Goal: Task Accomplishment & Management: Manage account settings

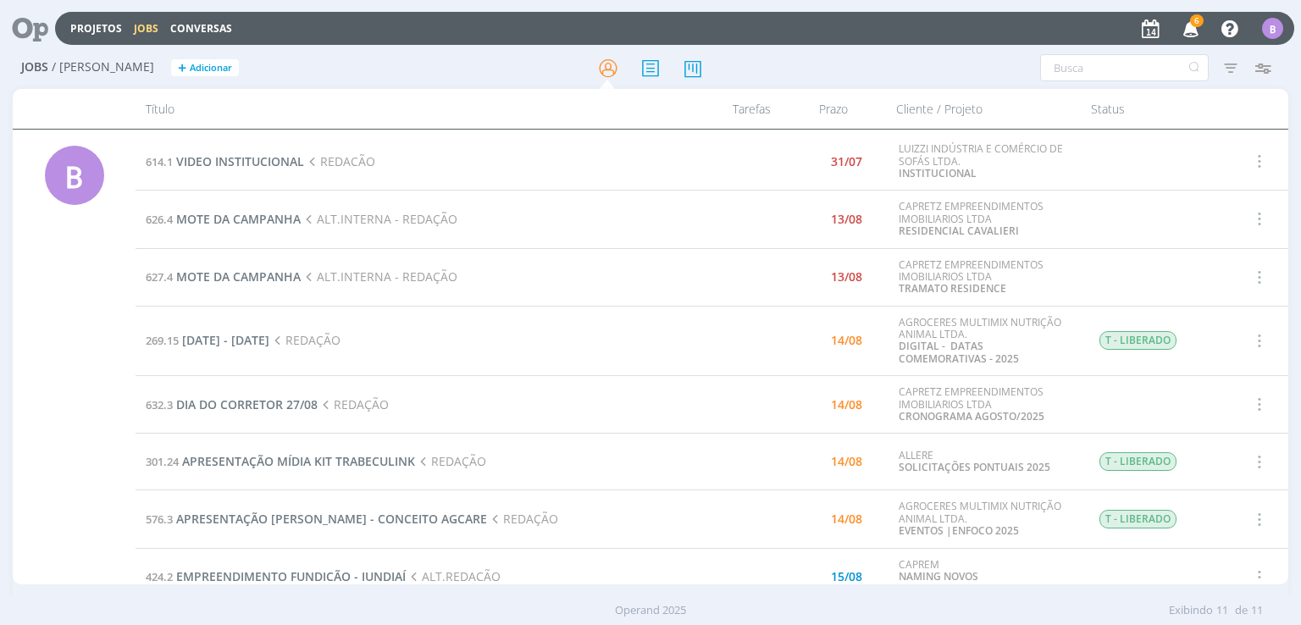
click at [1191, 25] on icon "button" at bounding box center [1192, 28] width 30 height 29
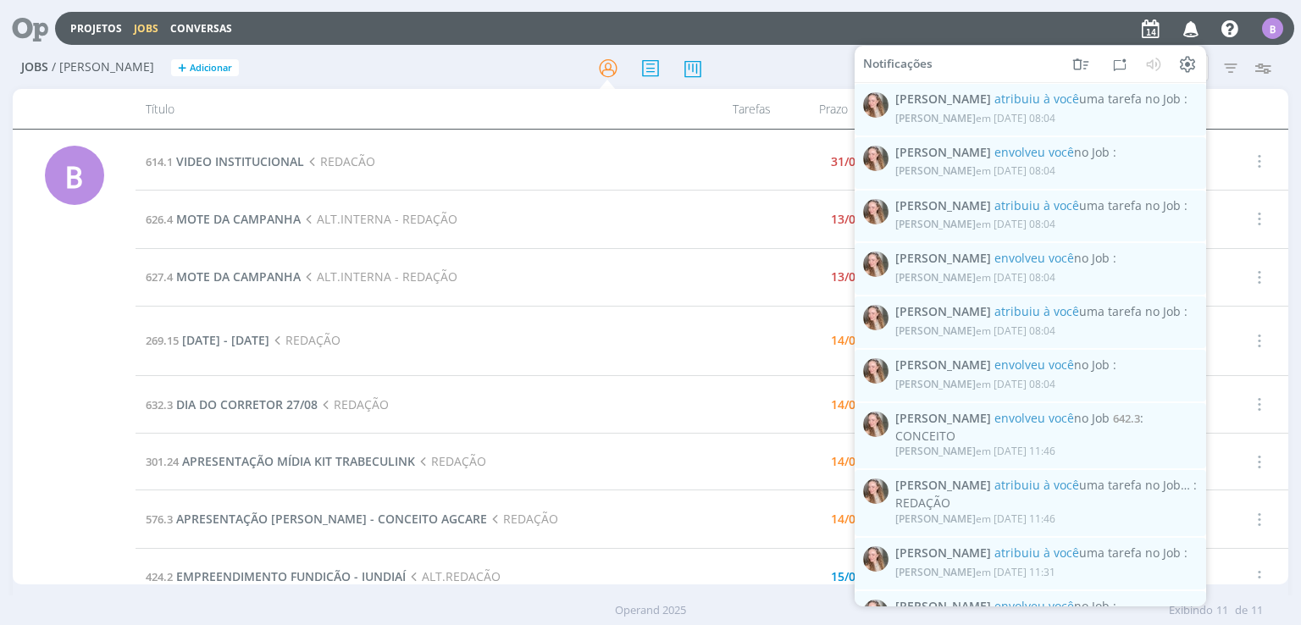
click at [1191, 25] on icon "button" at bounding box center [1192, 28] width 30 height 29
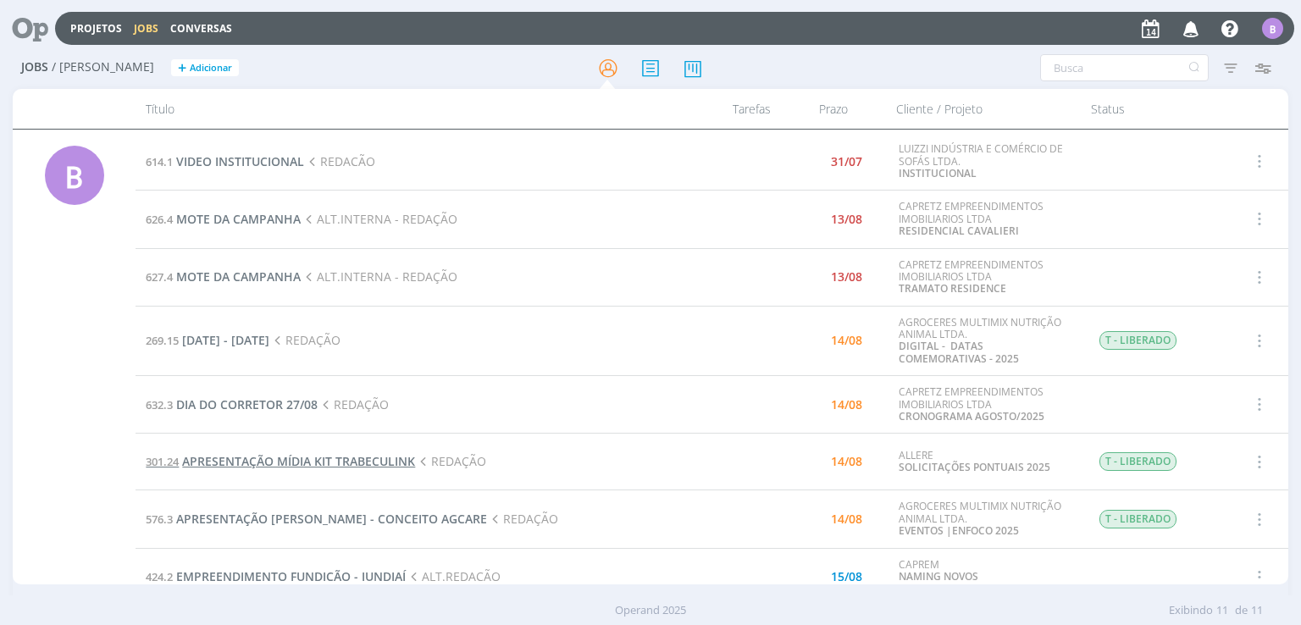
click at [364, 458] on span "APRESENTAÇÃO MÍDIA KIT TRABECULINK" at bounding box center [298, 461] width 233 height 16
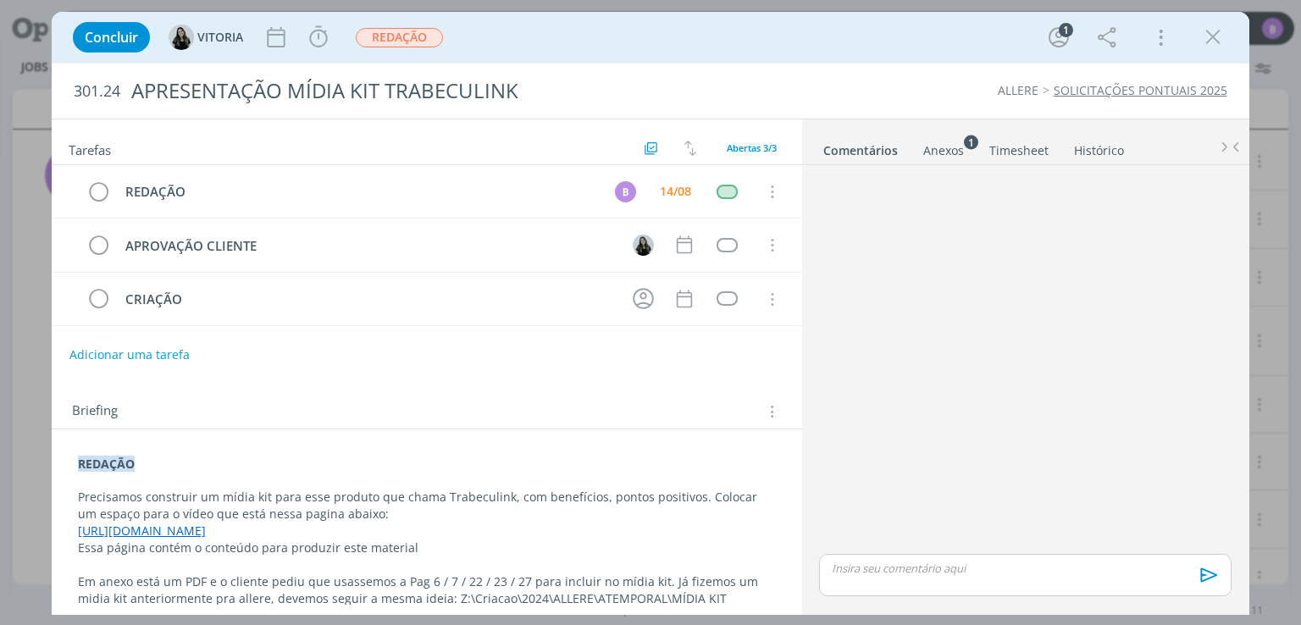
scroll to position [28, 0]
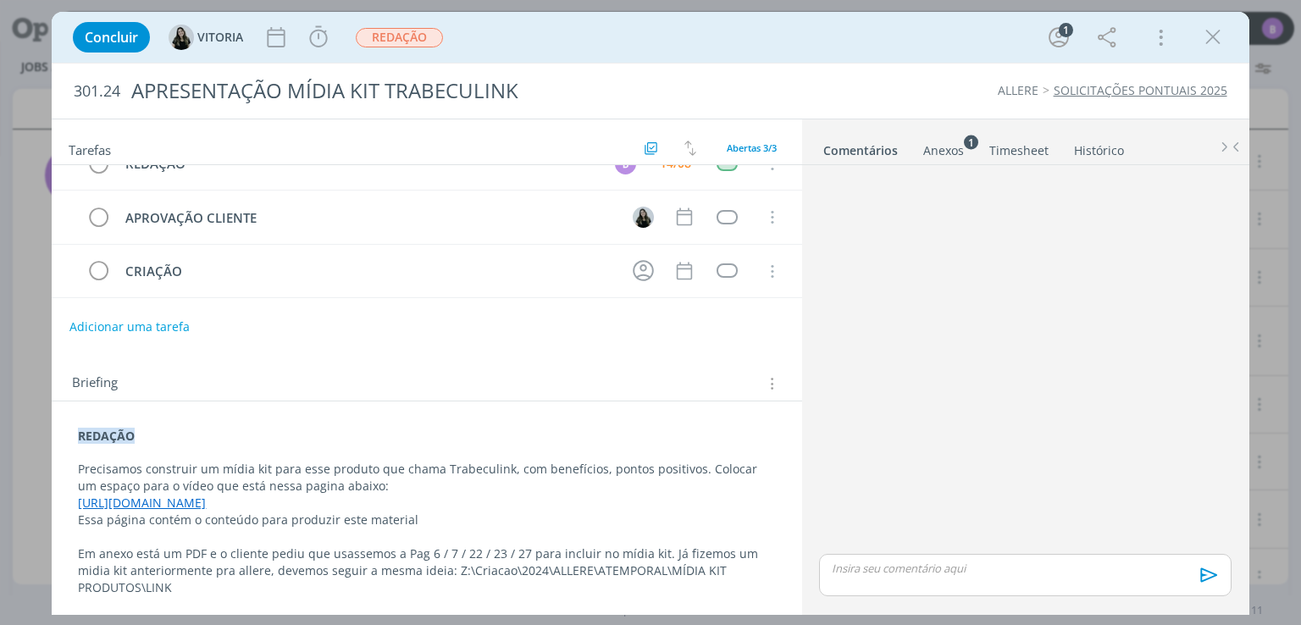
click at [206, 502] on link "[URL][DOMAIN_NAME]" at bounding box center [142, 503] width 128 height 16
click at [266, 529] on link "[URL][DOMAIN_NAME]" at bounding box center [251, 535] width 128 height 22
click at [629, 396] on div "Briefing Briefings Predefinidos Versões do Briefing Ver Briefing do Projeto" at bounding box center [427, 379] width 750 height 46
drag, startPoint x: 433, startPoint y: 567, endPoint x: 142, endPoint y: 590, distance: 291.5
click at [142, 590] on p "Em anexo está um PDF e o cliente pediu que usassemos a Pag 6 / 7 / 22 / 23 / 27…" at bounding box center [426, 571] width 697 height 51
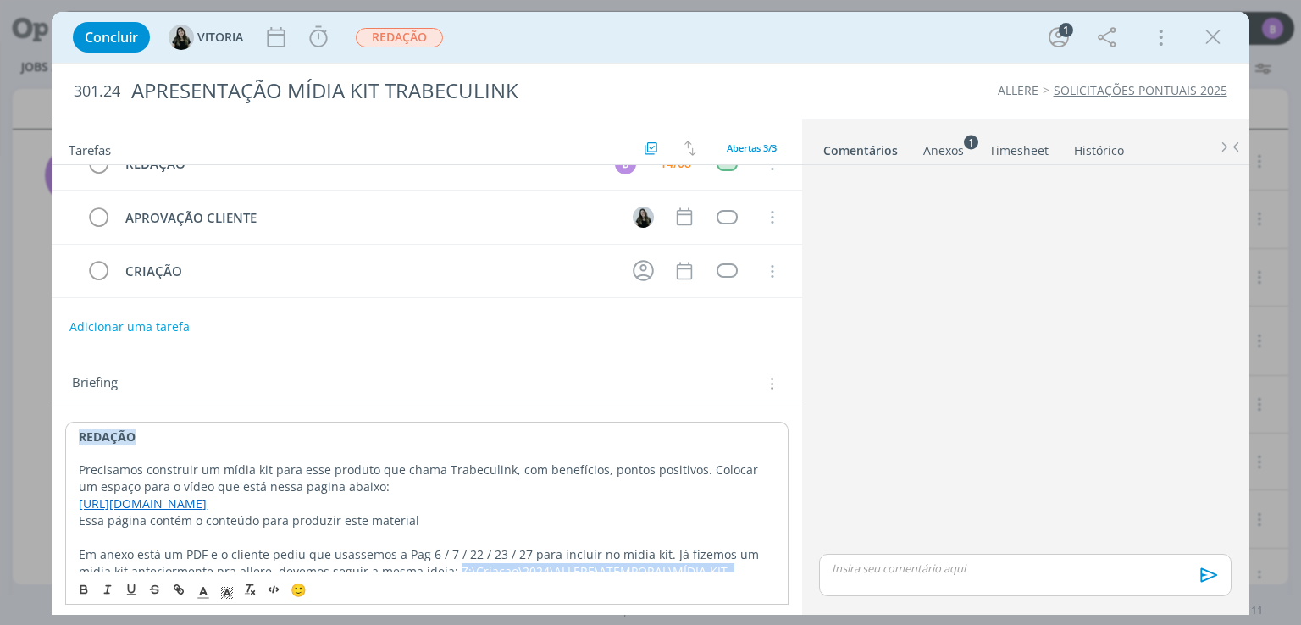
copy p "Z:\Criacao\2024\ALLERE\ATEMPORAL\MÍDIA KIT PRODUTOS"
click at [872, 496] on div "dialog" at bounding box center [1024, 361] width 425 height 379
click at [206, 501] on link "[URL][DOMAIN_NAME]" at bounding box center [142, 503] width 128 height 16
click at [303, 535] on link "[URL][DOMAIN_NAME]" at bounding box center [251, 535] width 128 height 22
click at [345, 434] on p "REDAÇÃO" at bounding box center [427, 437] width 696 height 17
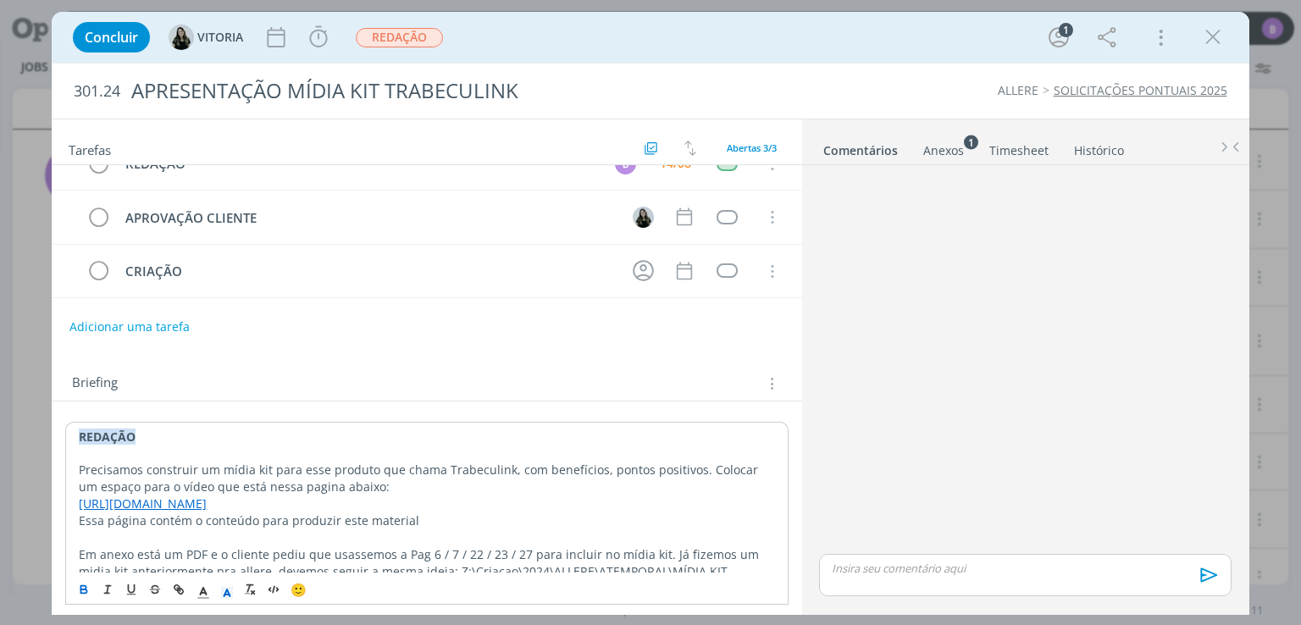
click at [393, 411] on div "REDAÇÃO Precisamos construir um mídia kit para esse produto que chama Trabeculi…" at bounding box center [427, 522] width 750 height 241
click at [933, 150] on div "Anexos 1" at bounding box center [943, 150] width 41 height 17
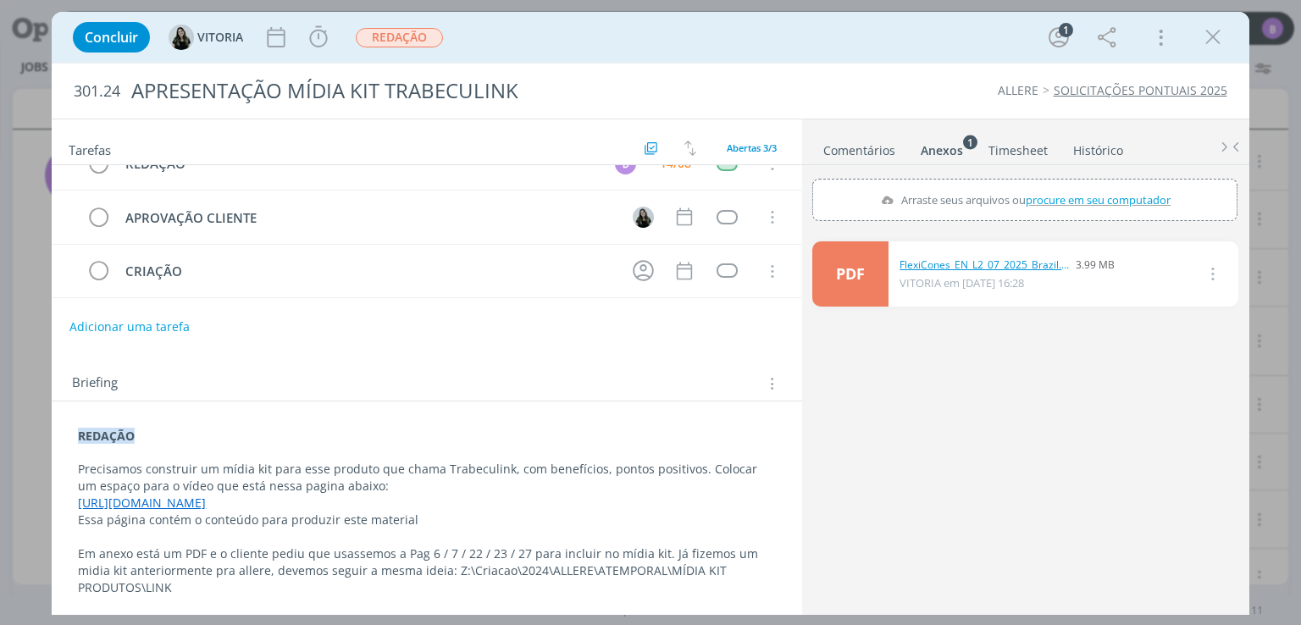
click at [938, 258] on link "FlexiCones_EN_L2_07_2025_Brazil.pdf" at bounding box center [984, 265] width 169 height 15
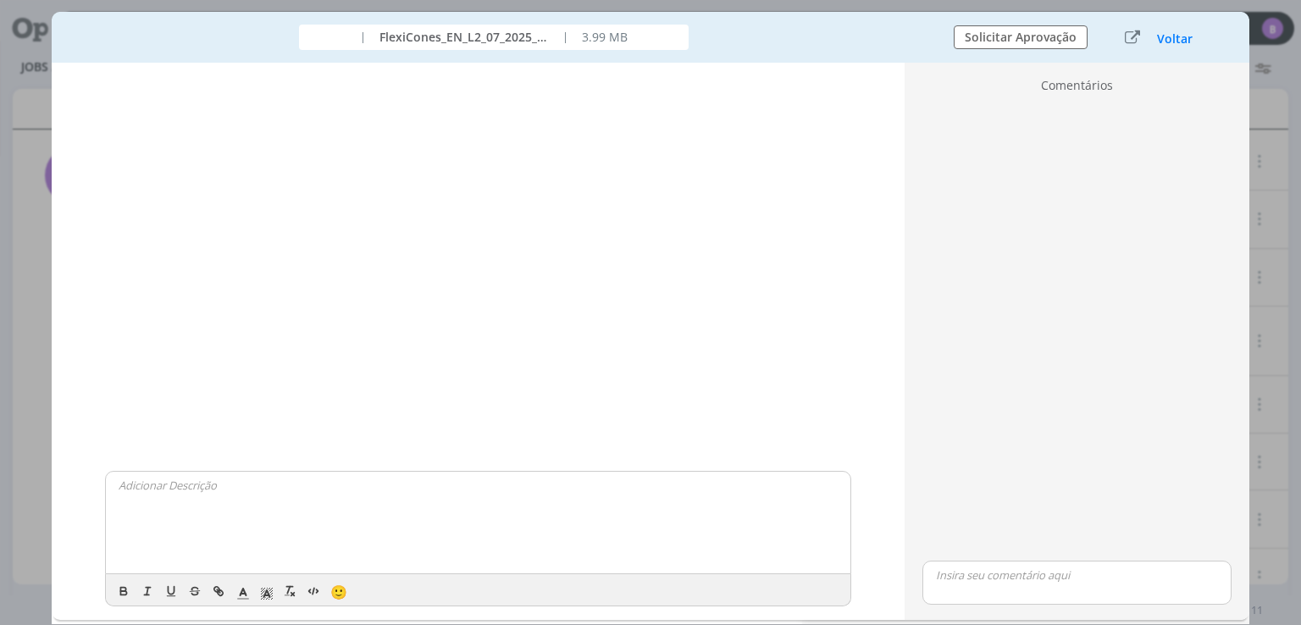
scroll to position [19, 0]
click at [1161, 35] on button "Voltar" at bounding box center [1174, 39] width 37 height 14
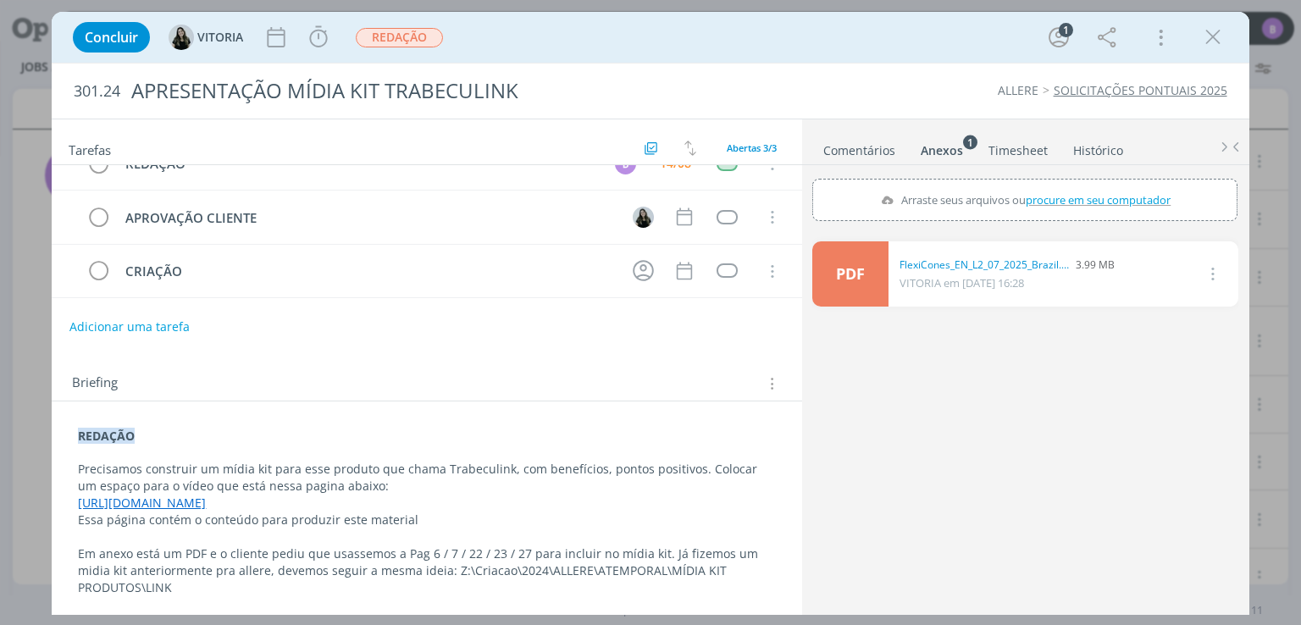
scroll to position [0, 0]
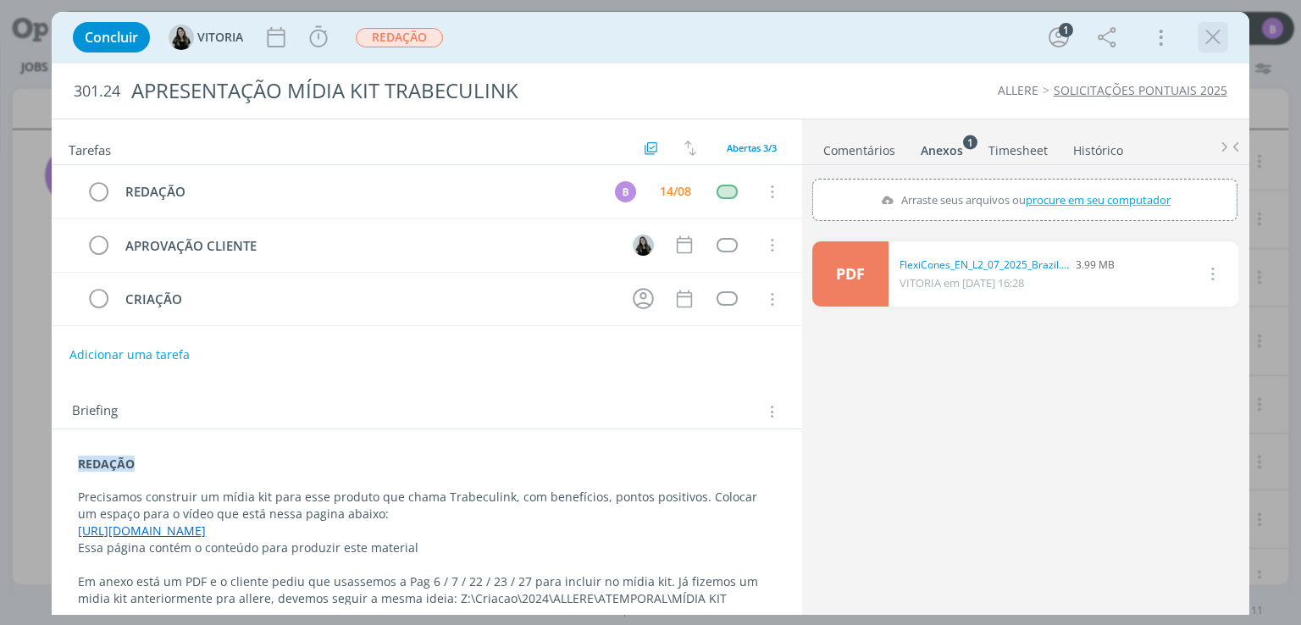
click at [1211, 39] on icon "dialog" at bounding box center [1212, 37] width 25 height 25
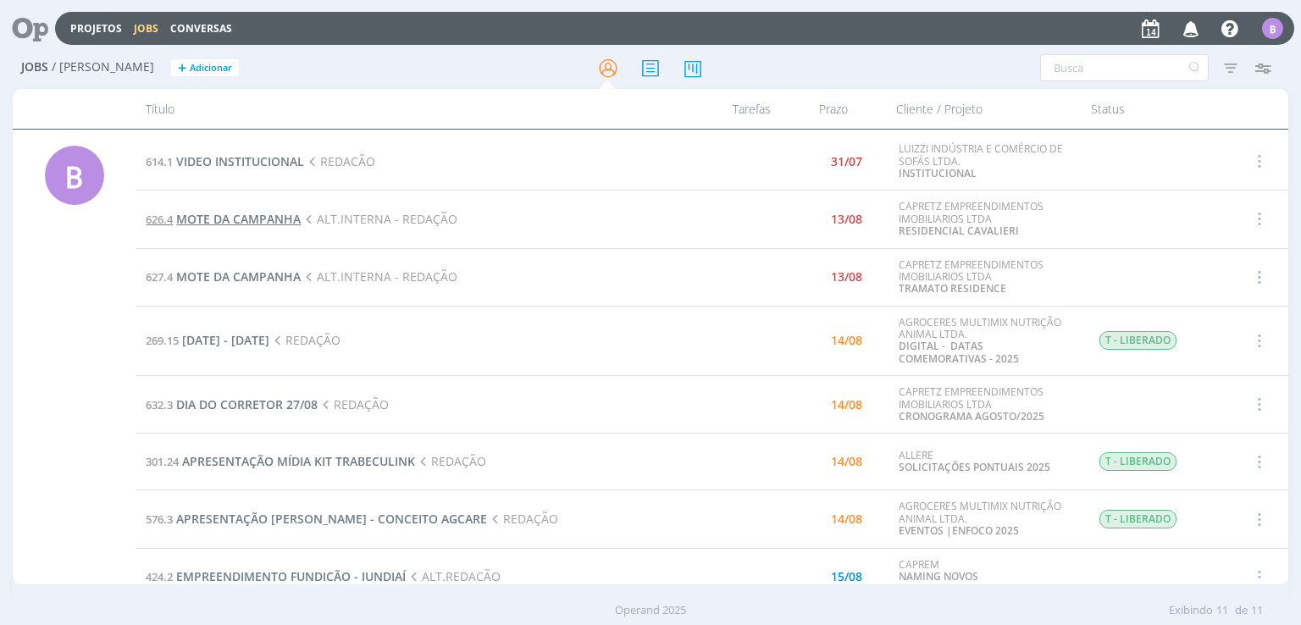
click at [288, 221] on span "MOTE DA CAMPANHA" at bounding box center [238, 219] width 125 height 16
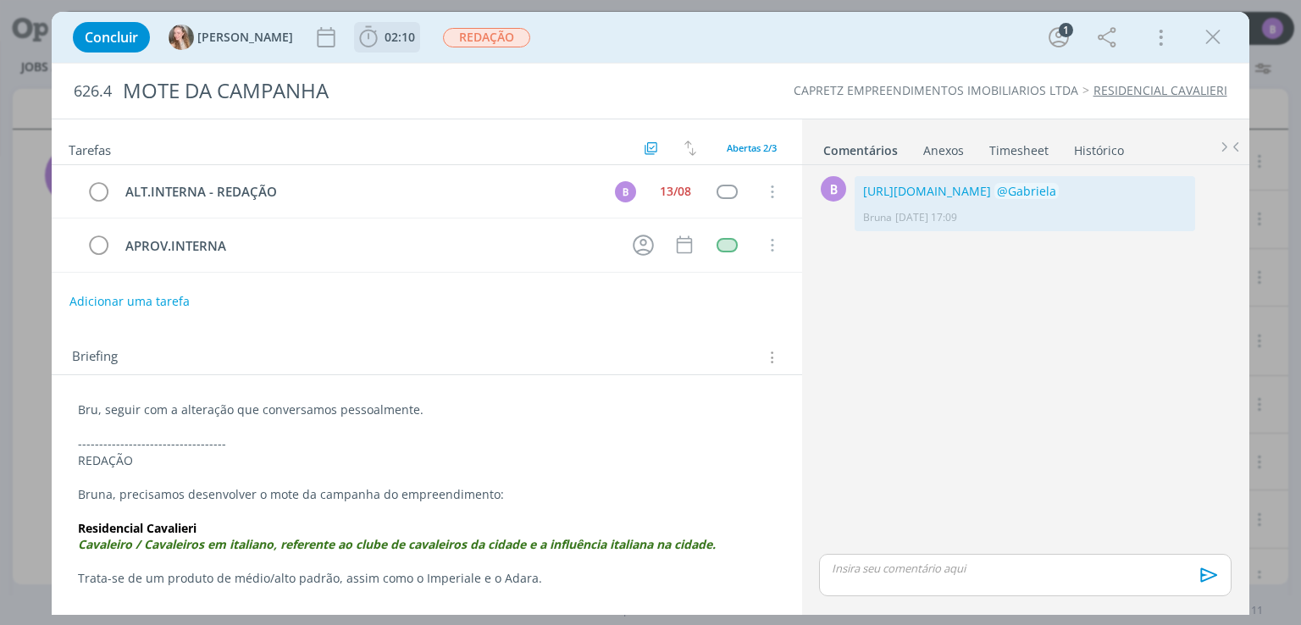
click at [385, 39] on span "02:10" at bounding box center [400, 37] width 30 height 16
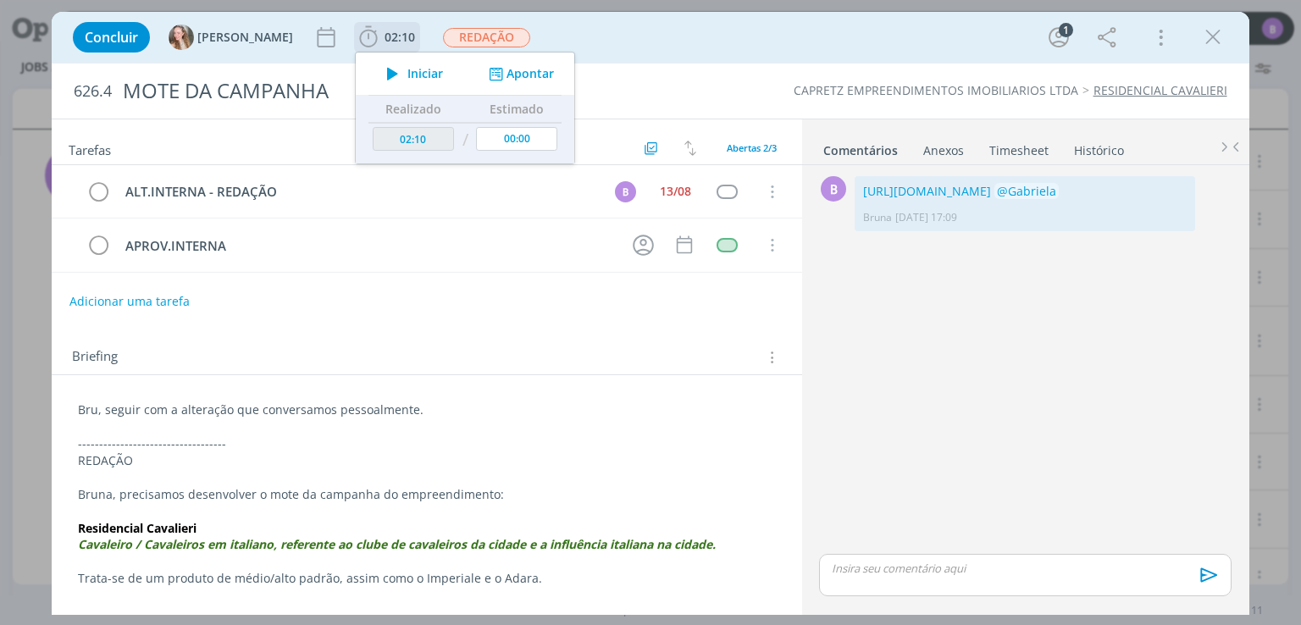
click at [485, 72] on button "Apontar" at bounding box center [520, 74] width 70 height 18
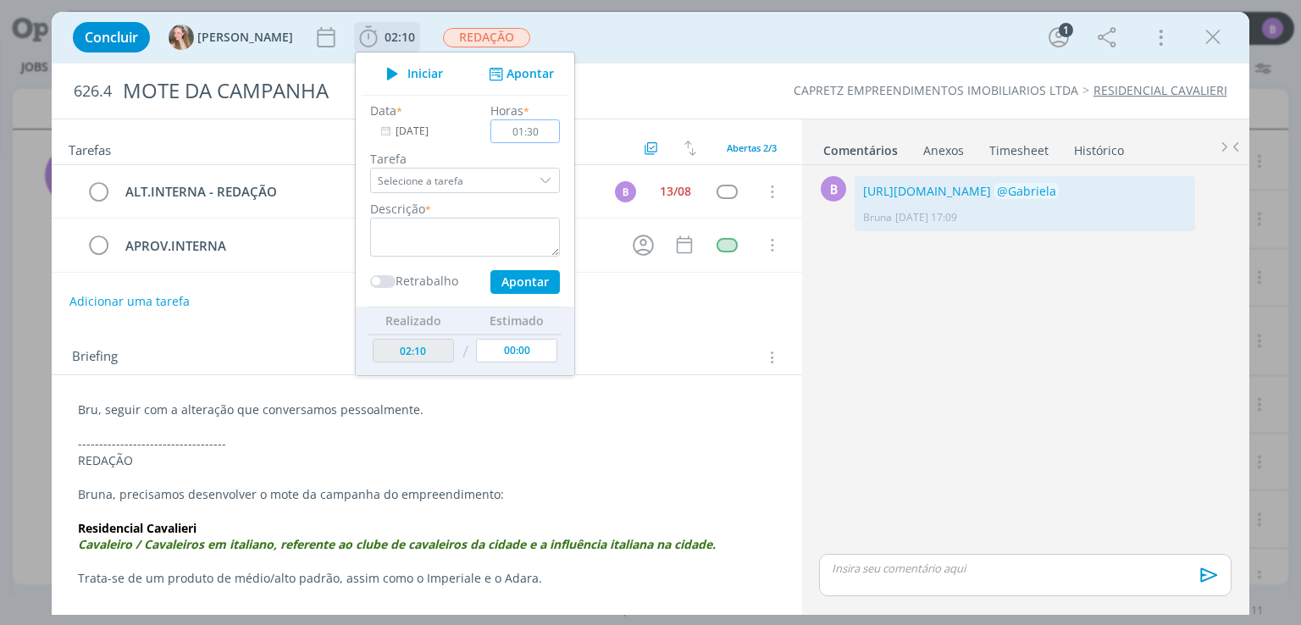
type input "01:30"
click at [396, 237] on textarea "dialog" at bounding box center [465, 237] width 190 height 39
type textarea "Timesheet"
click at [370, 280] on span "dialog" at bounding box center [382, 281] width 25 height 13
click at [490, 279] on button "Apontar" at bounding box center [524, 282] width 69 height 24
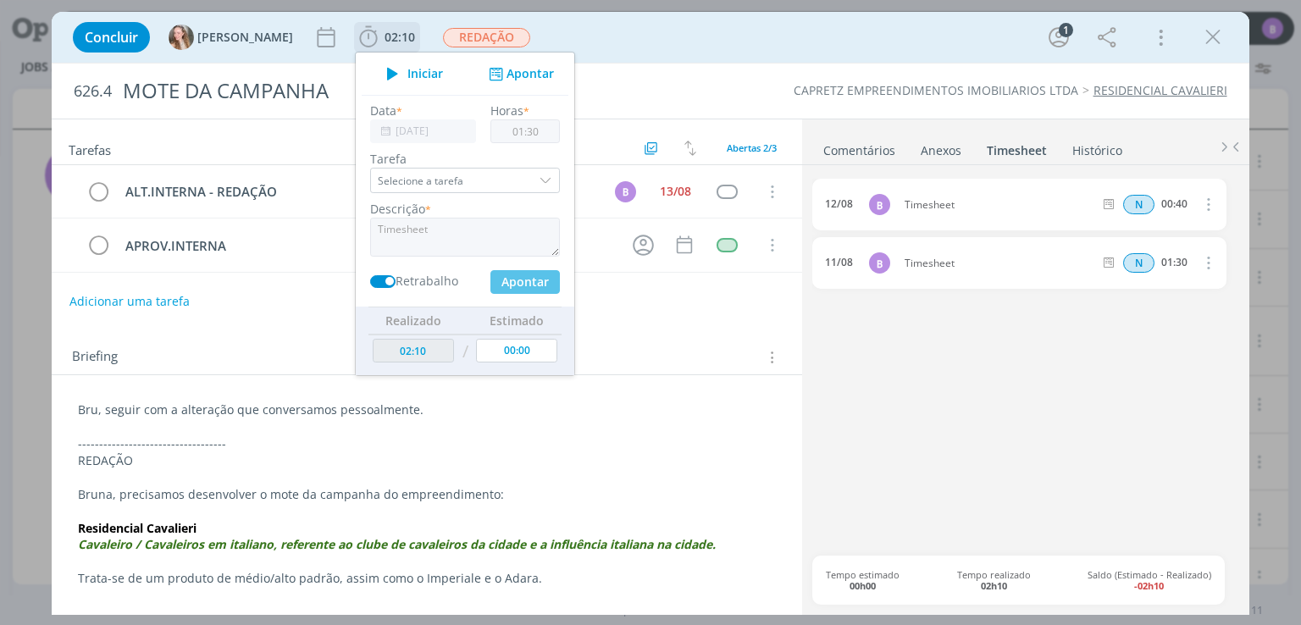
type input "03:40"
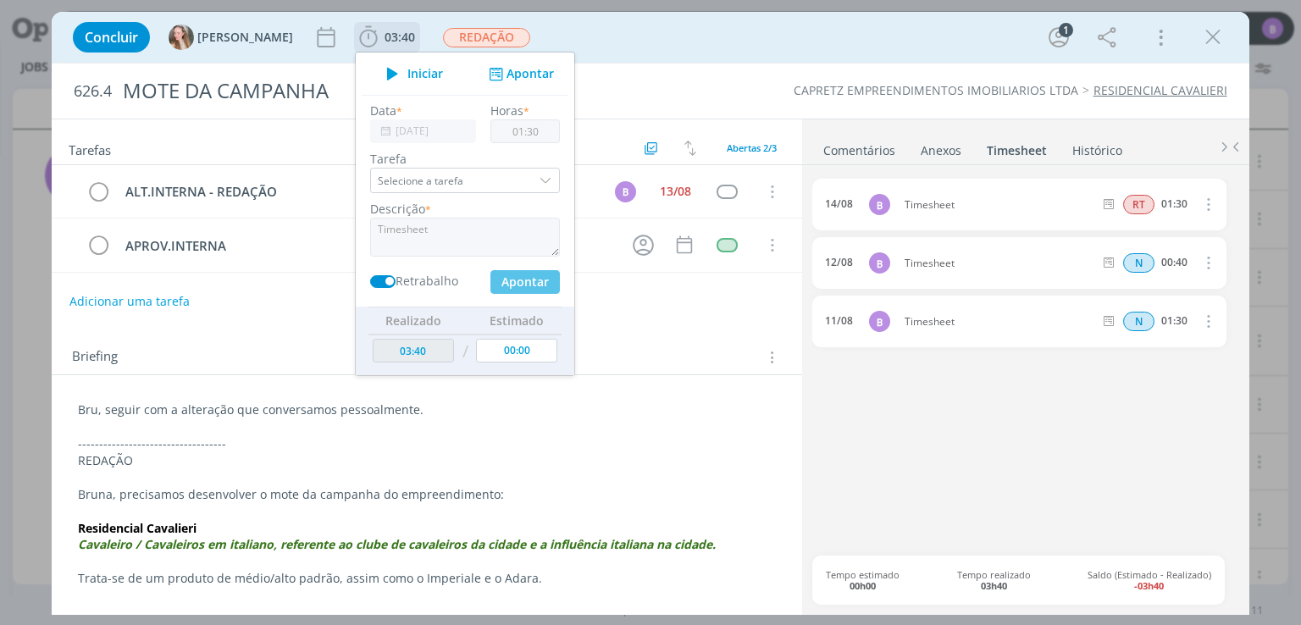
type input "00:00"
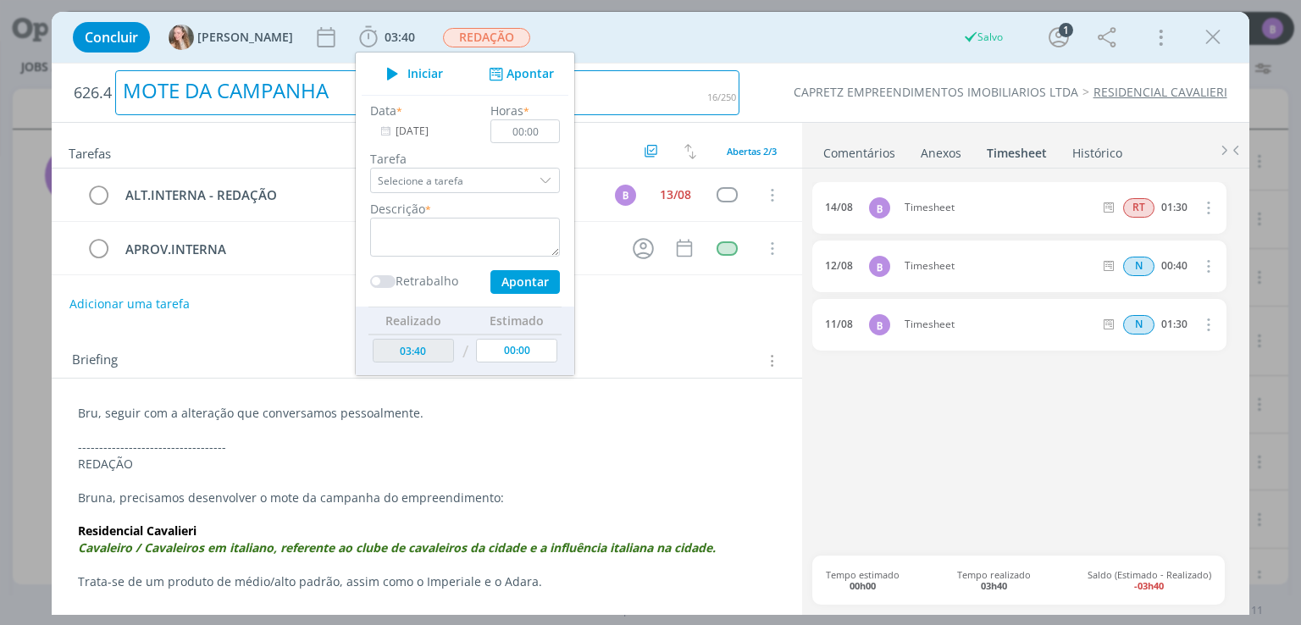
click at [740, 73] on div "626.4 MOTE DA CAMPANHA" at bounding box center [406, 93] width 683 height 58
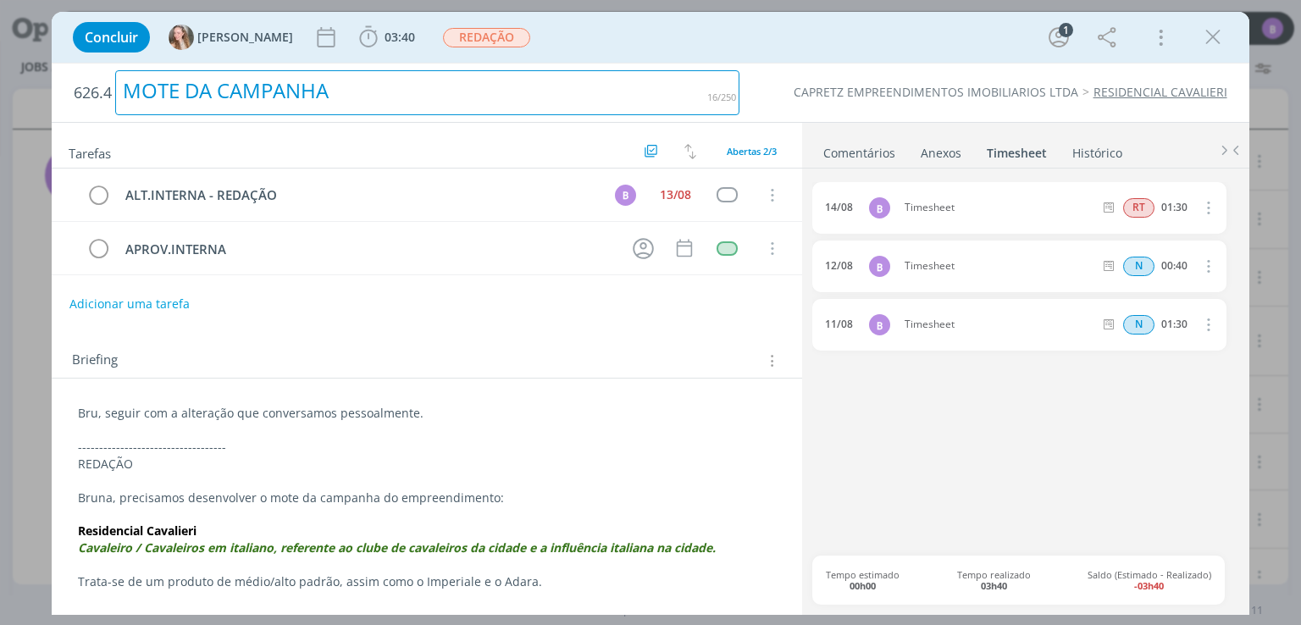
click at [1205, 270] on icon "dialog" at bounding box center [1207, 266] width 19 height 20
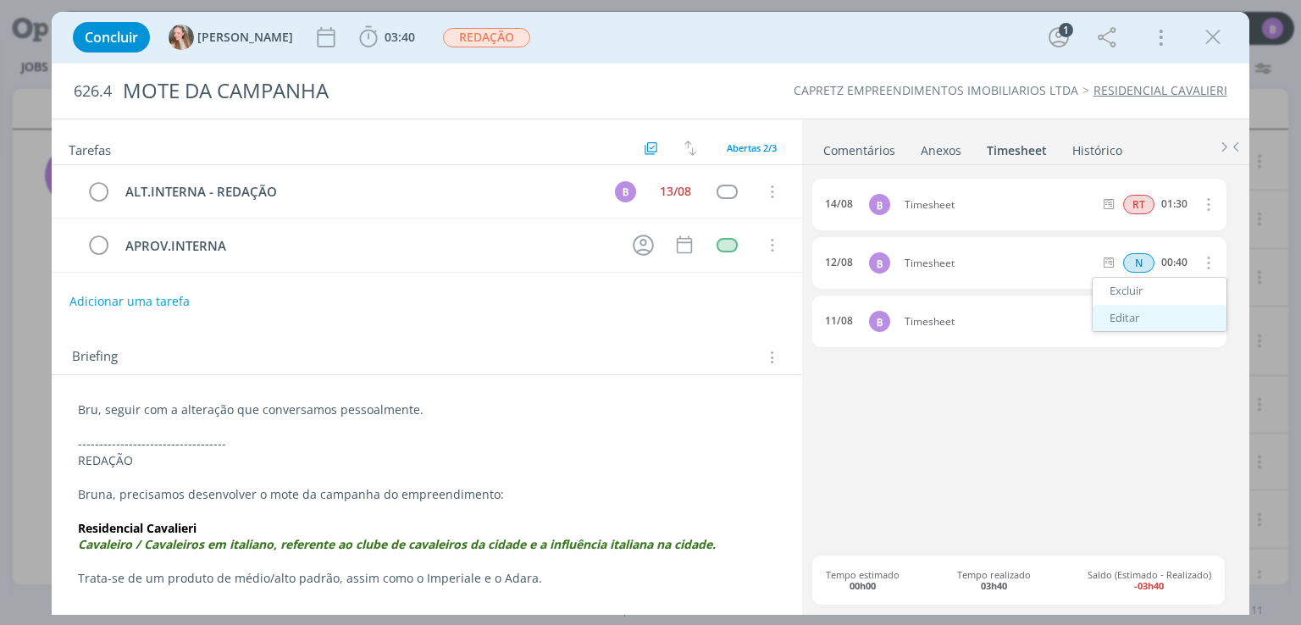
click at [1136, 317] on link "Editar" at bounding box center [1160, 318] width 134 height 27
click at [1140, 252] on div "N 00:40" at bounding box center [1211, 262] width 230 height 21
click at [1146, 264] on span "N" at bounding box center [1139, 262] width 31 height 19
click at [1205, 136] on ul "Comentários Anexos 0 Timesheet Histórico" at bounding box center [1025, 142] width 447 height 46
click at [867, 141] on link "Comentários" at bounding box center [860, 147] width 74 height 25
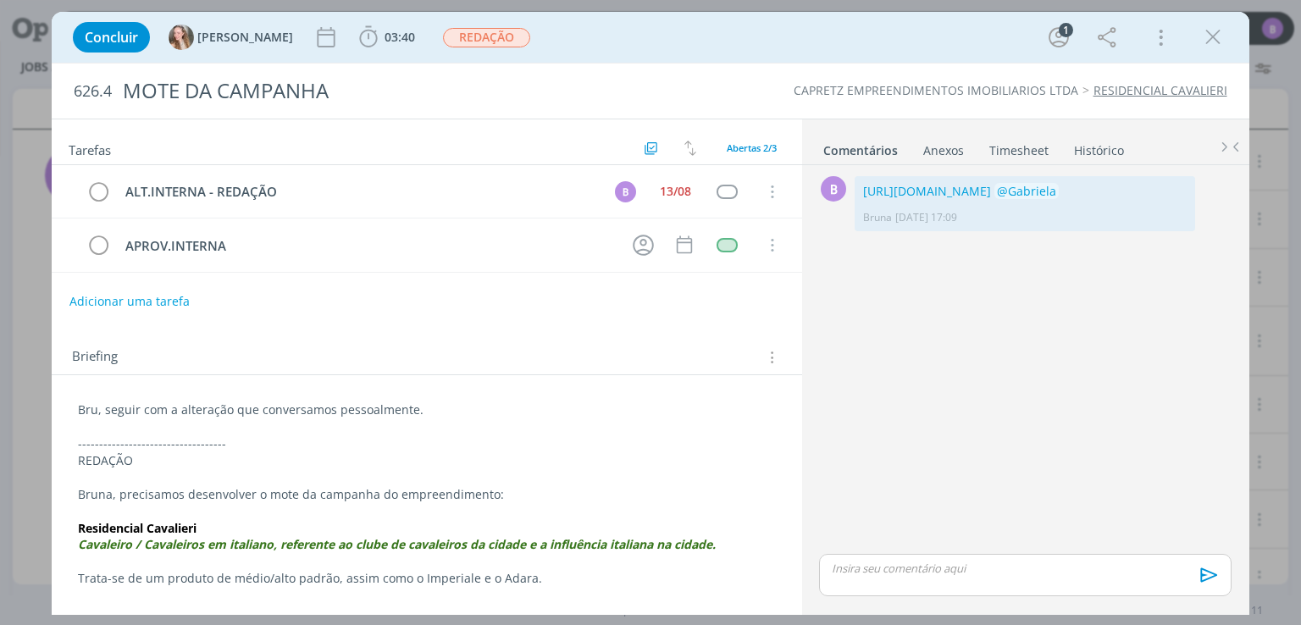
click at [1000, 145] on link "Timesheet" at bounding box center [1019, 147] width 61 height 25
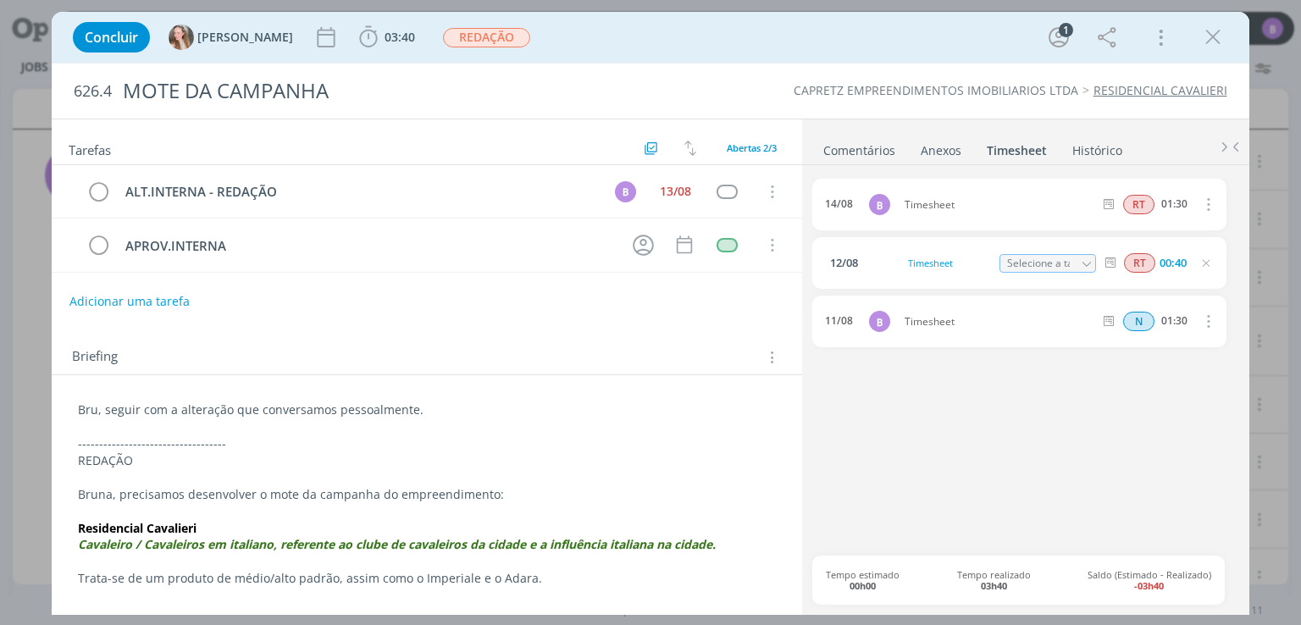
click at [1228, 32] on div "Concluir [PERSON_NAME] 03:40 Iniciar Apontar Data * [DATE] Horas * 00:00 [PERSO…" at bounding box center [650, 37] width 1172 height 41
click at [1207, 36] on icon "dialog" at bounding box center [1212, 37] width 25 height 25
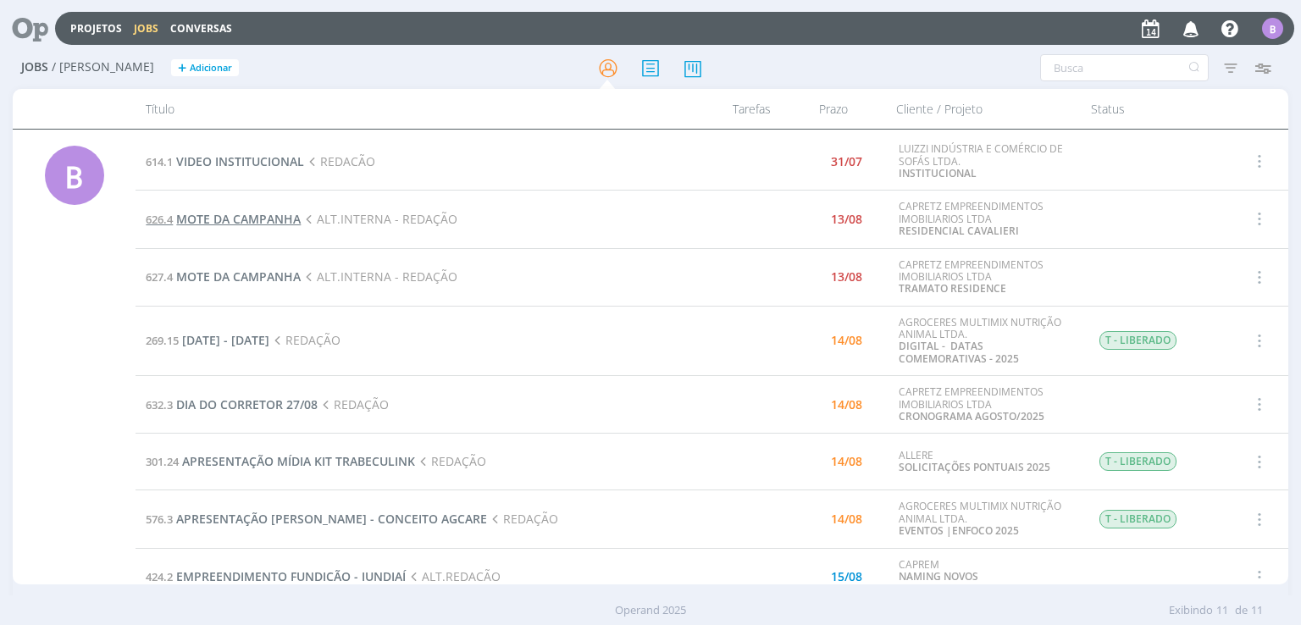
click at [263, 218] on span "MOTE DA CAMPANHA" at bounding box center [238, 219] width 125 height 16
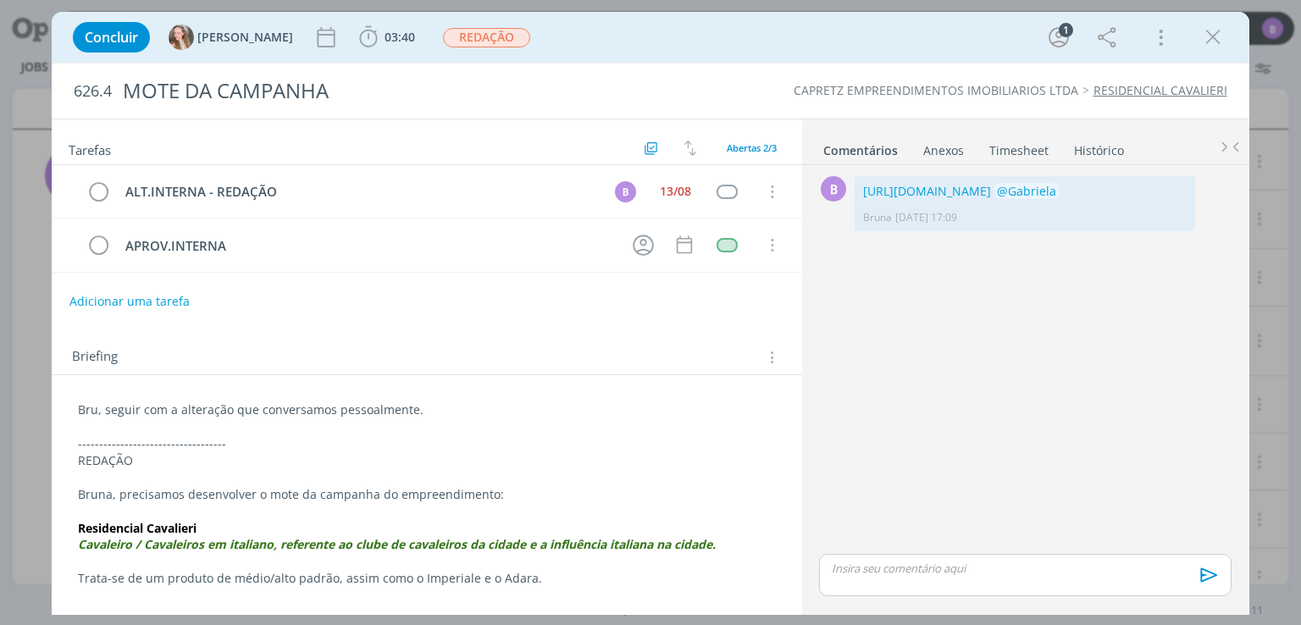
click at [989, 148] on link "Timesheet" at bounding box center [1019, 147] width 61 height 25
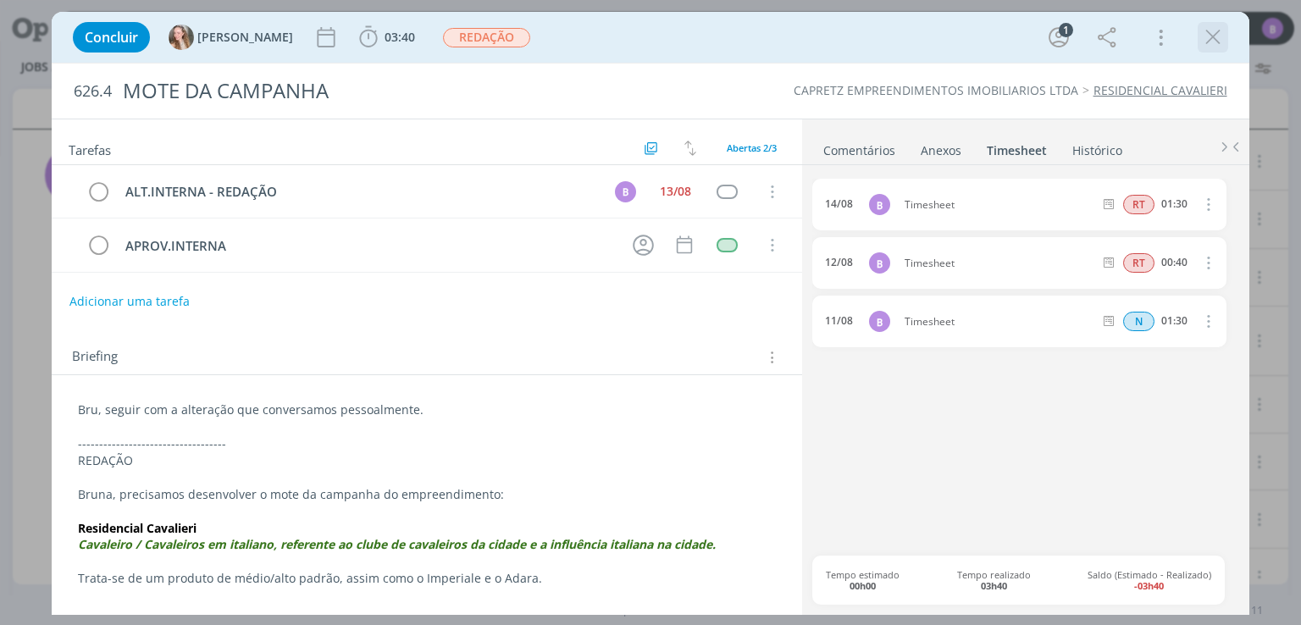
click at [1217, 39] on icon "dialog" at bounding box center [1212, 37] width 25 height 25
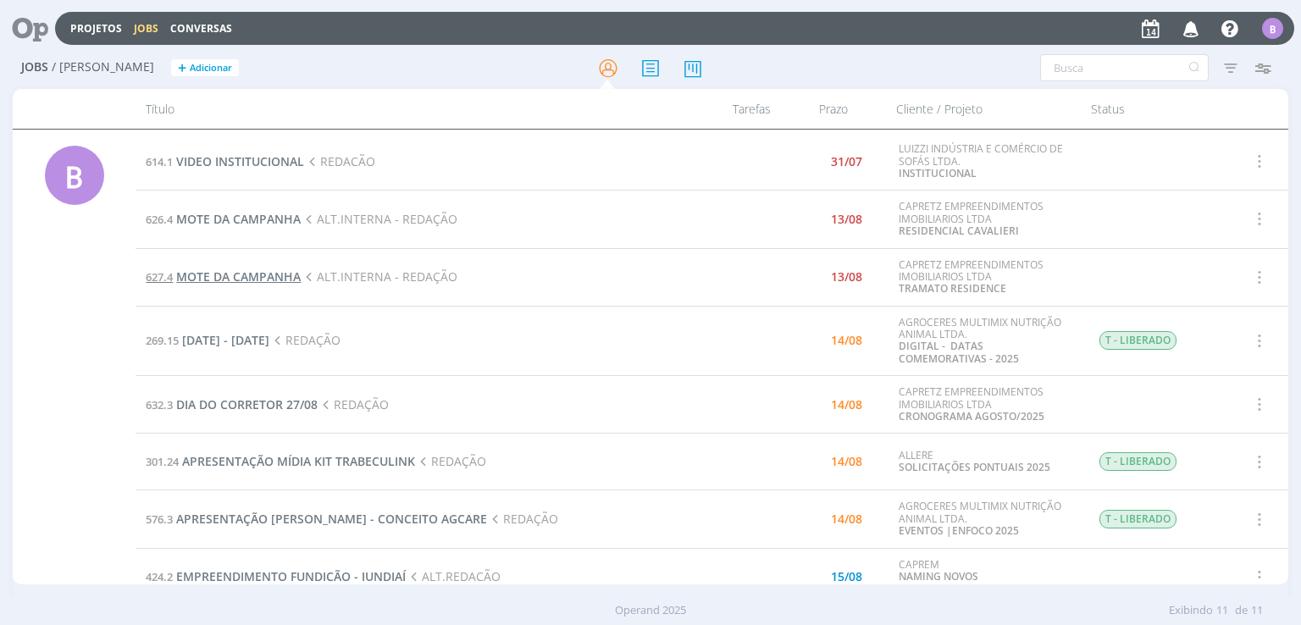
click at [247, 277] on span "MOTE DA CAMPANHA" at bounding box center [238, 277] width 125 height 16
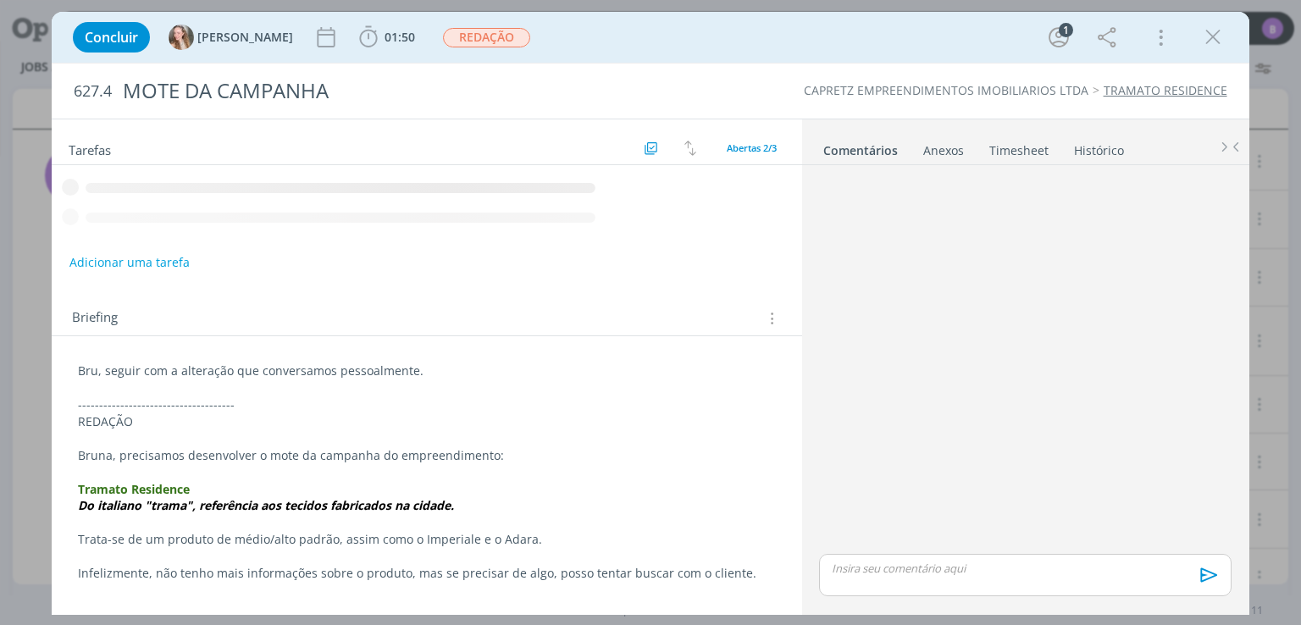
click at [1000, 153] on link "Timesheet" at bounding box center [1019, 147] width 61 height 25
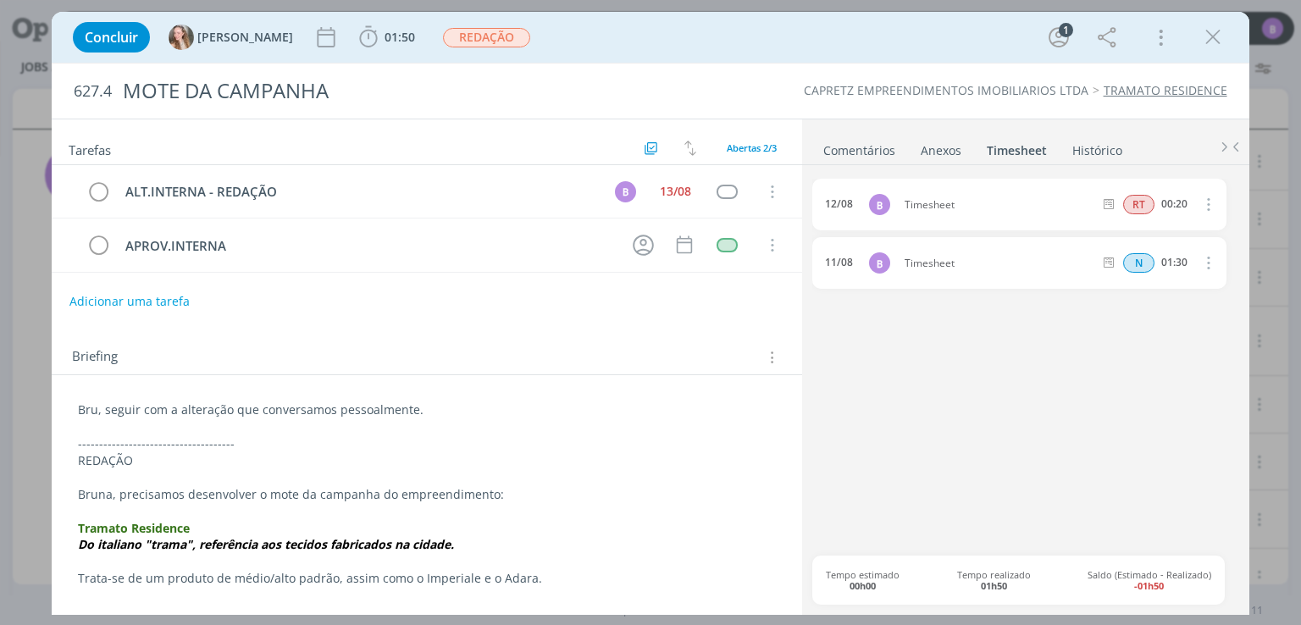
click at [846, 144] on link "Comentários" at bounding box center [860, 147] width 74 height 25
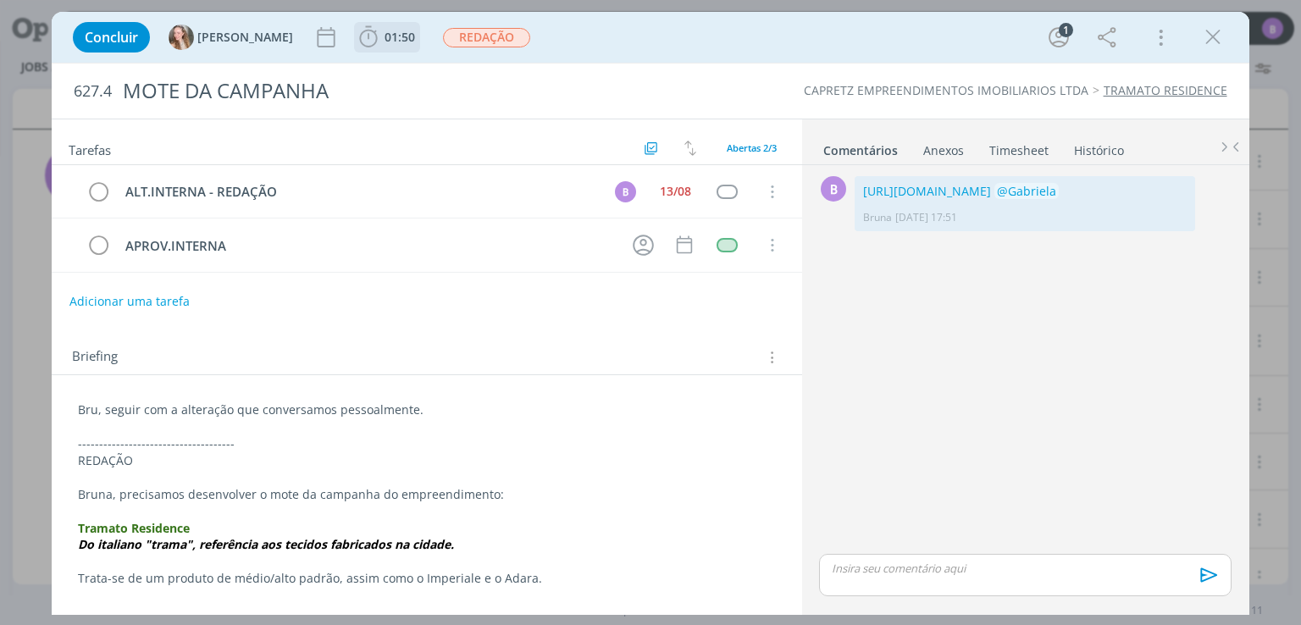
click at [385, 36] on span "01:50" at bounding box center [400, 37] width 30 height 16
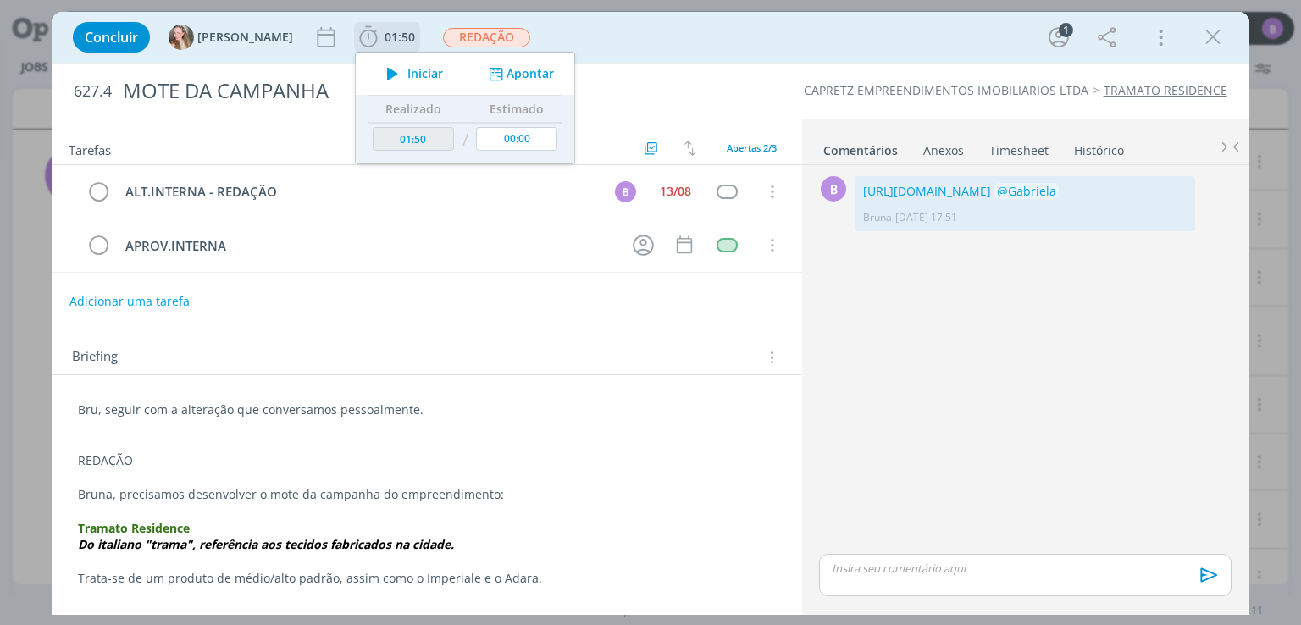
click at [485, 69] on button "Apontar" at bounding box center [520, 74] width 70 height 18
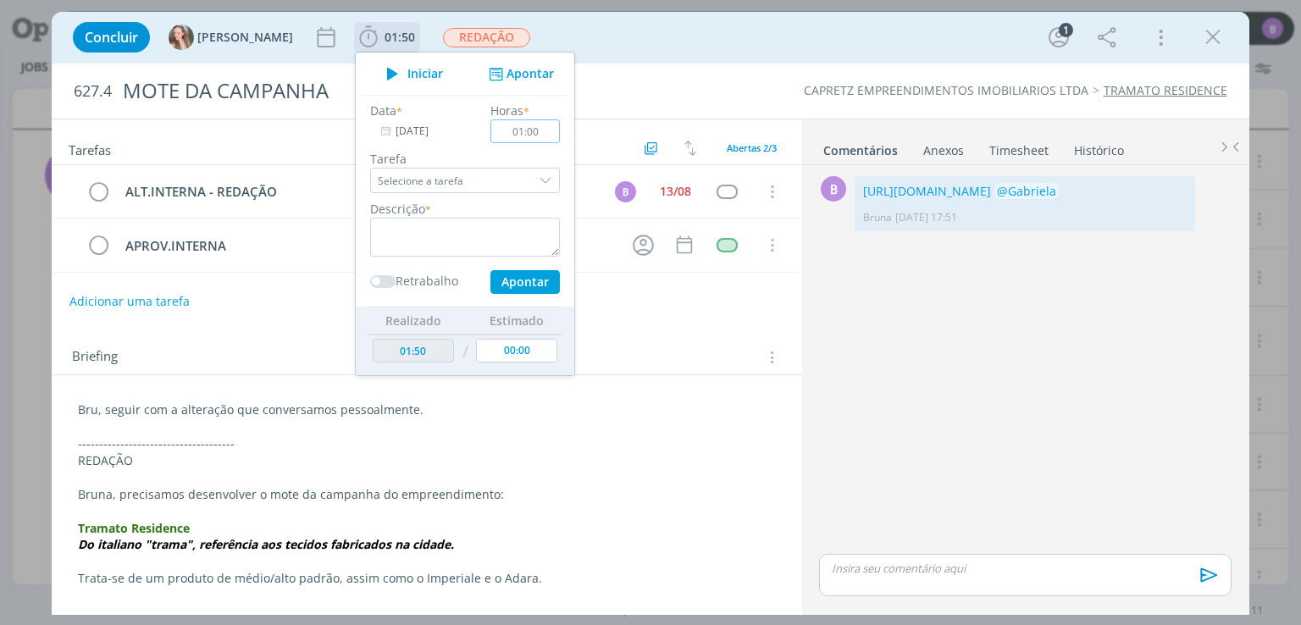
type input "01:00"
click at [422, 238] on textarea "dialog" at bounding box center [465, 237] width 190 height 39
type textarea "Timesheet"
click at [362, 292] on div "Data * [DATE] Horas * 01:00 Tarefa Selecione a tarefa Descrição * Timesheet Ret…" at bounding box center [465, 198] width 207 height 192
click at [370, 285] on span "dialog" at bounding box center [382, 281] width 25 height 13
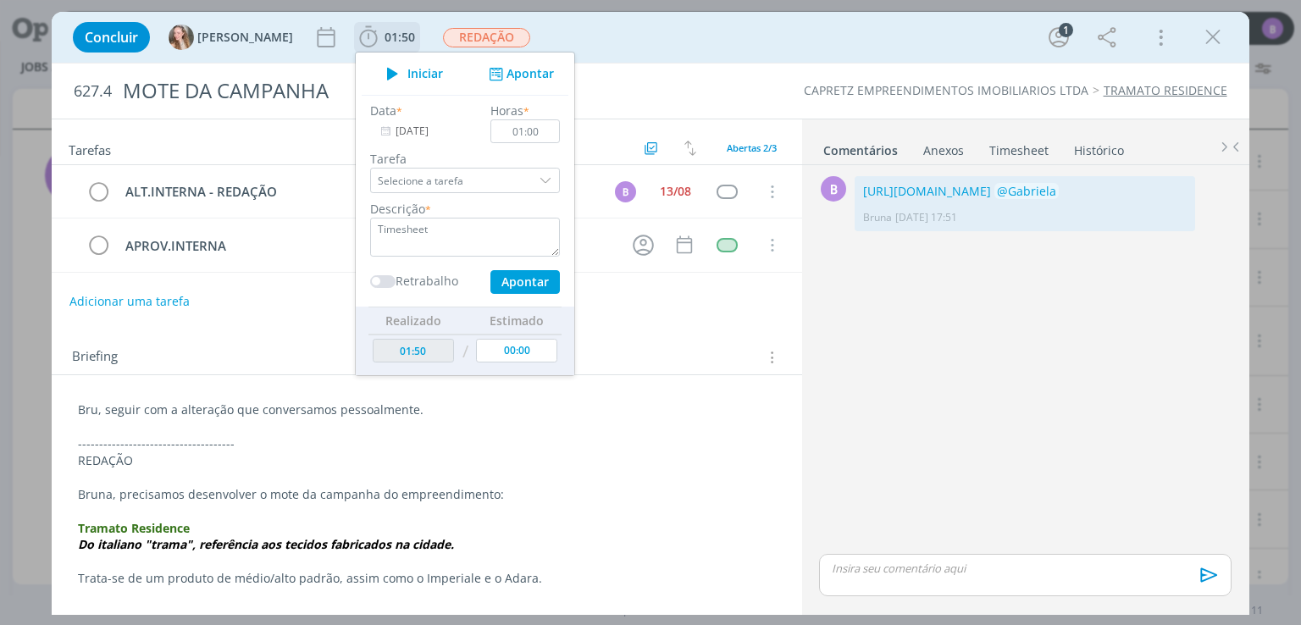
click at [370, 285] on span "dialog" at bounding box center [382, 281] width 25 height 13
click at [499, 125] on input "01:00" at bounding box center [525, 131] width 69 height 24
type input "01:10"
click at [490, 288] on button "Apontar" at bounding box center [524, 282] width 69 height 24
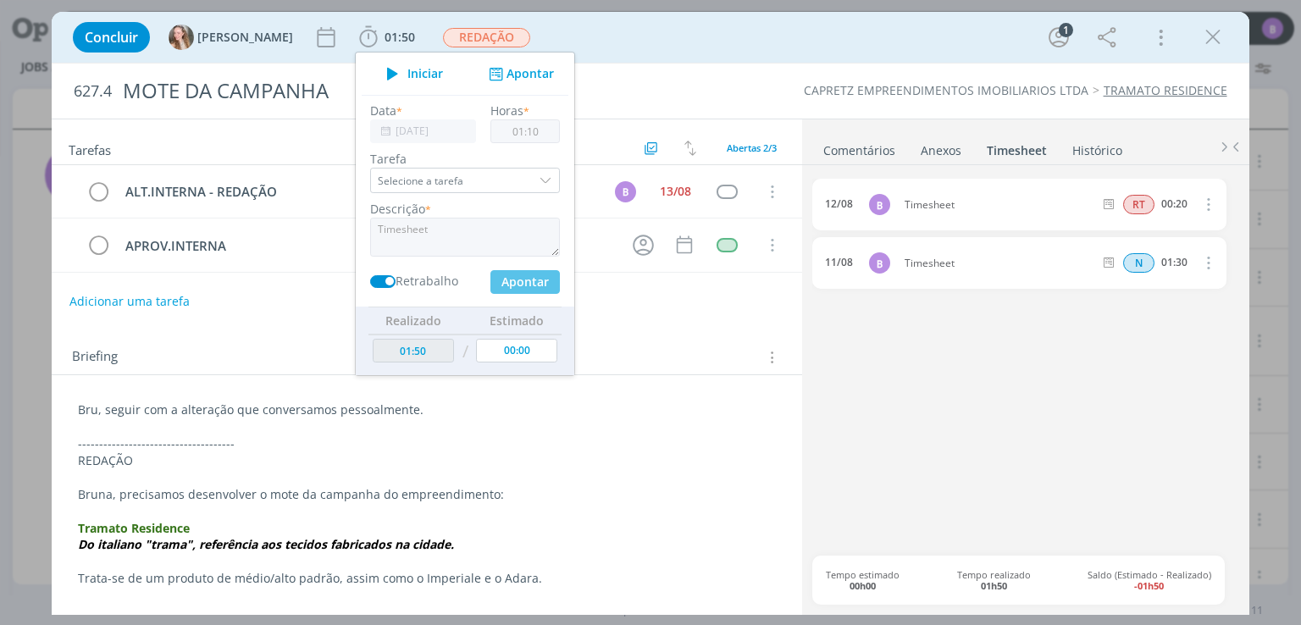
type input "03:00"
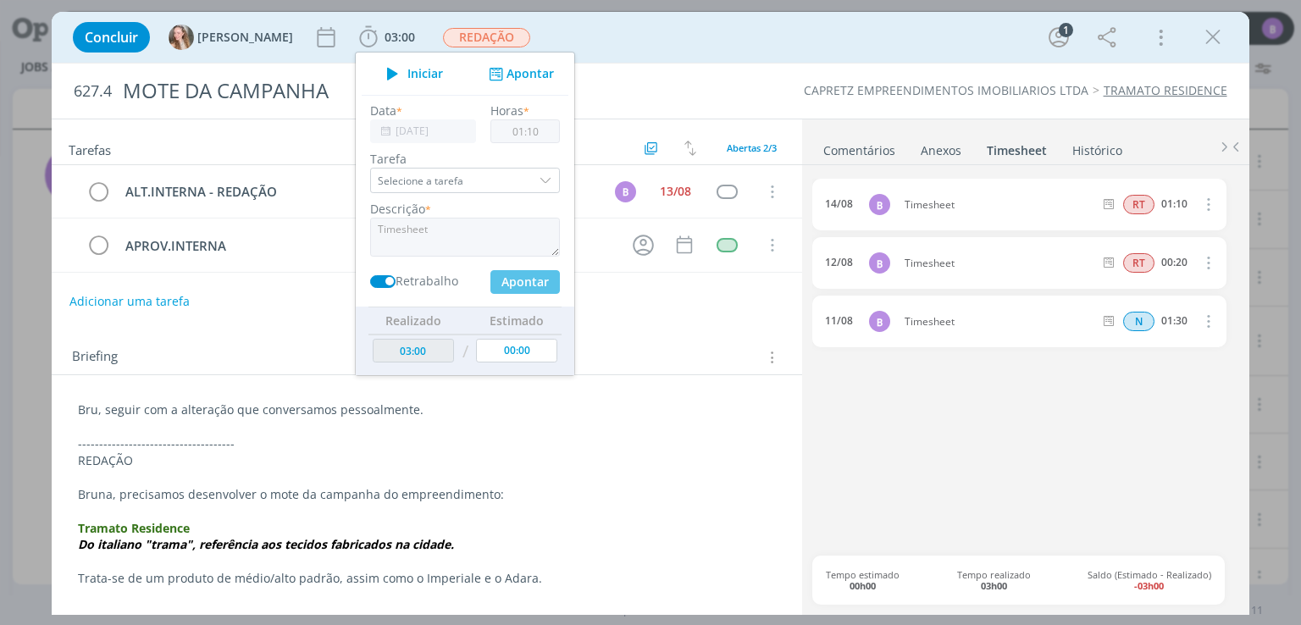
type input "00:00"
click at [898, 58] on div "Concluir [PERSON_NAME] 03:00 Iniciar Apontar Data * [DATE] Horas * 00:00 Tarefa…" at bounding box center [650, 37] width 1197 height 51
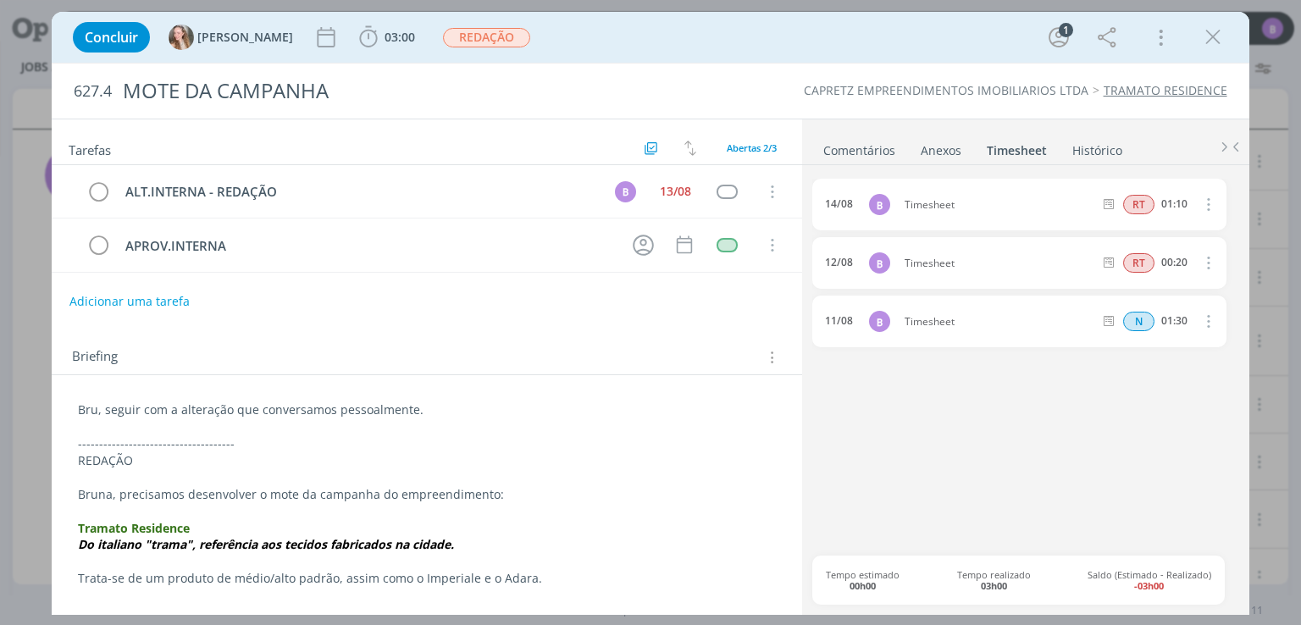
click at [847, 158] on ul "Comentários Anexos 0 Timesheet Histórico" at bounding box center [1025, 142] width 447 height 46
click at [847, 154] on link "Comentários" at bounding box center [860, 147] width 74 height 25
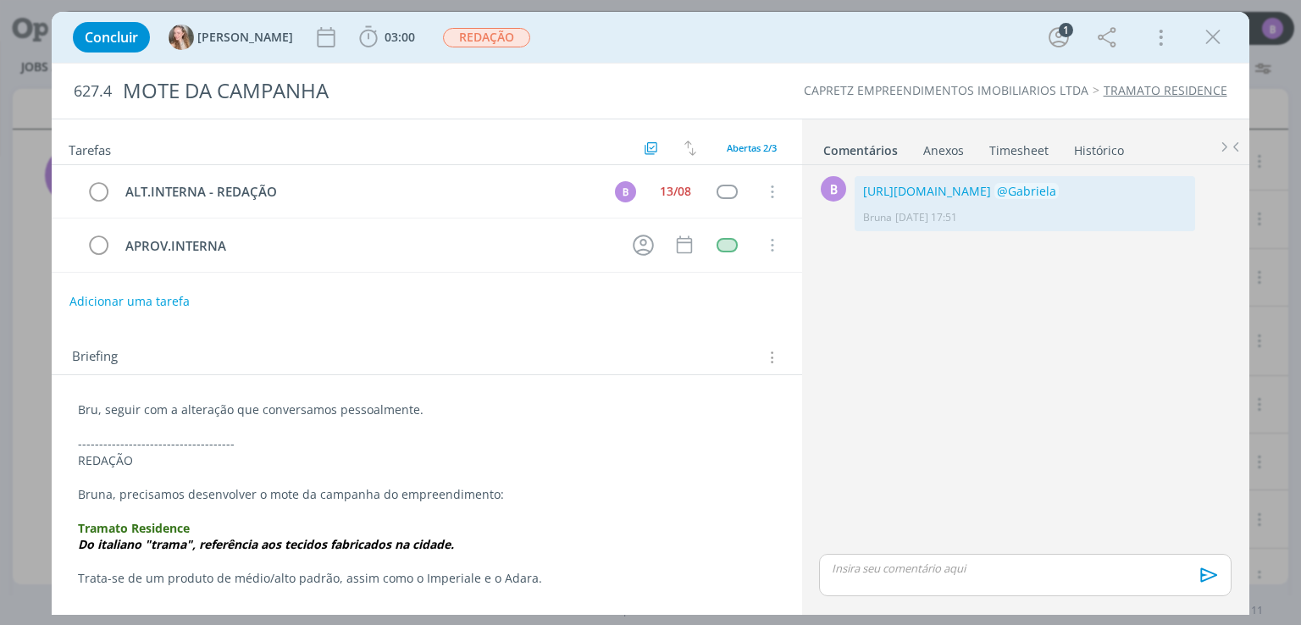
click at [1006, 153] on link "Timesheet" at bounding box center [1019, 147] width 61 height 25
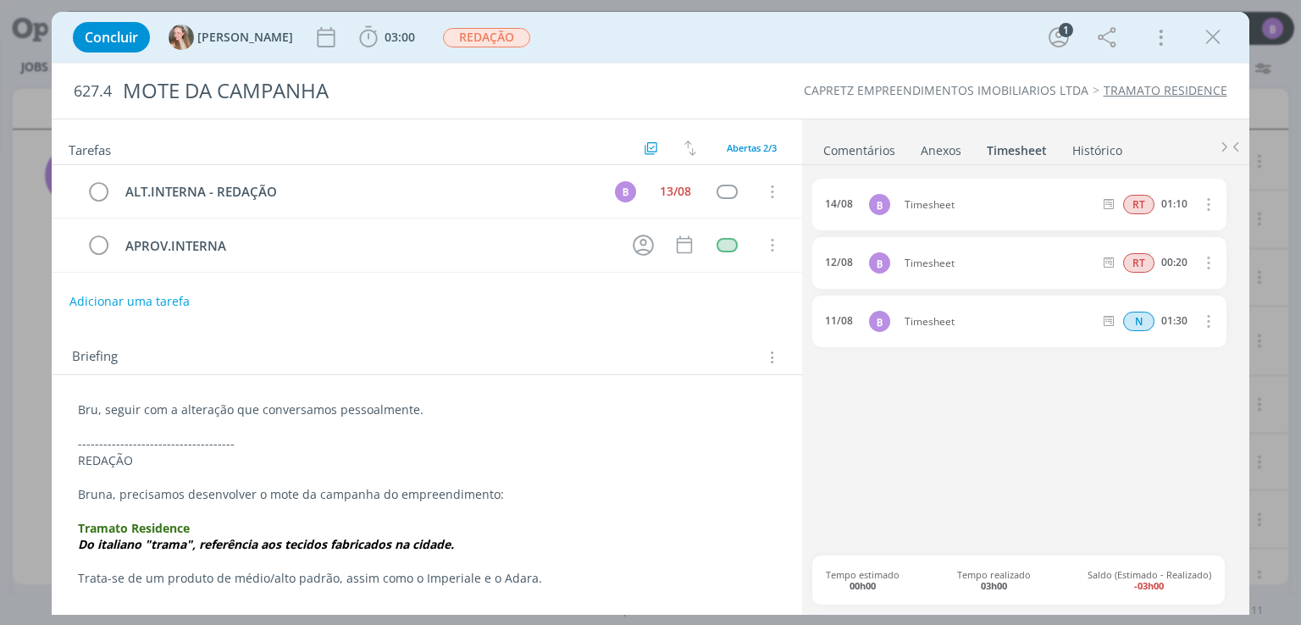
click at [1208, 201] on icon "dialog" at bounding box center [1207, 204] width 19 height 20
click at [1145, 252] on link "Editar" at bounding box center [1160, 260] width 134 height 27
click at [1179, 198] on input "01:10" at bounding box center [1173, 205] width 36 height 19
type input "01:00"
click at [1212, 35] on icon "dialog" at bounding box center [1212, 37] width 25 height 25
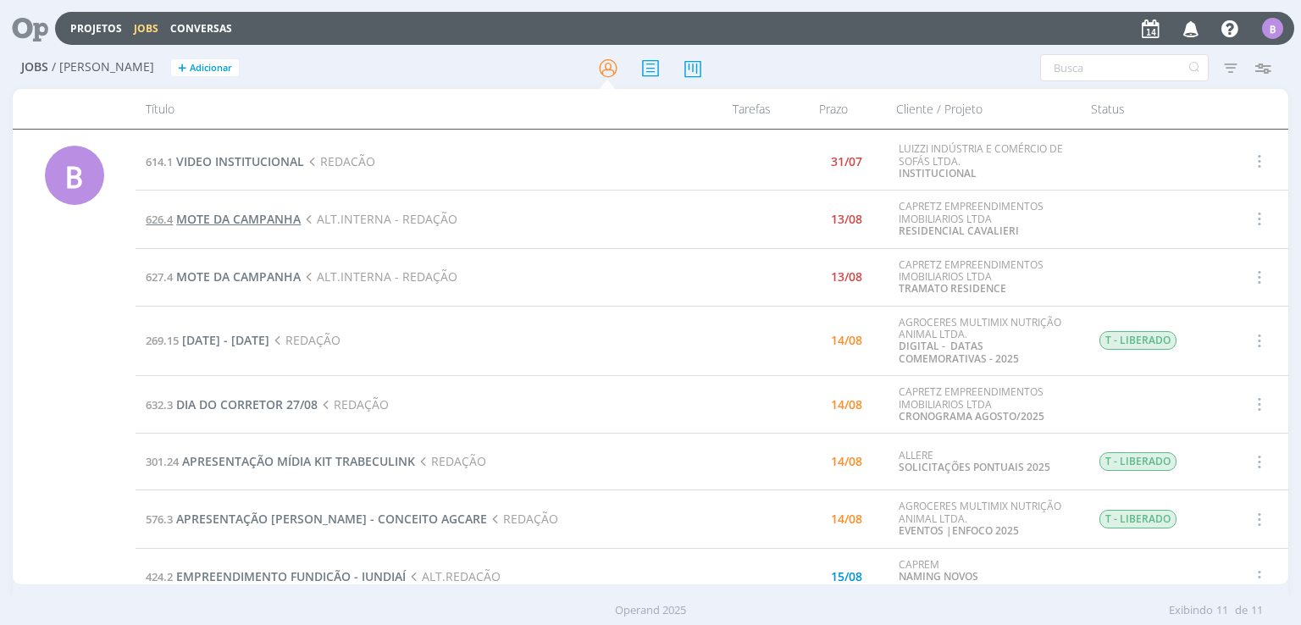
click at [239, 214] on span "MOTE DA CAMPANHA" at bounding box center [238, 219] width 125 height 16
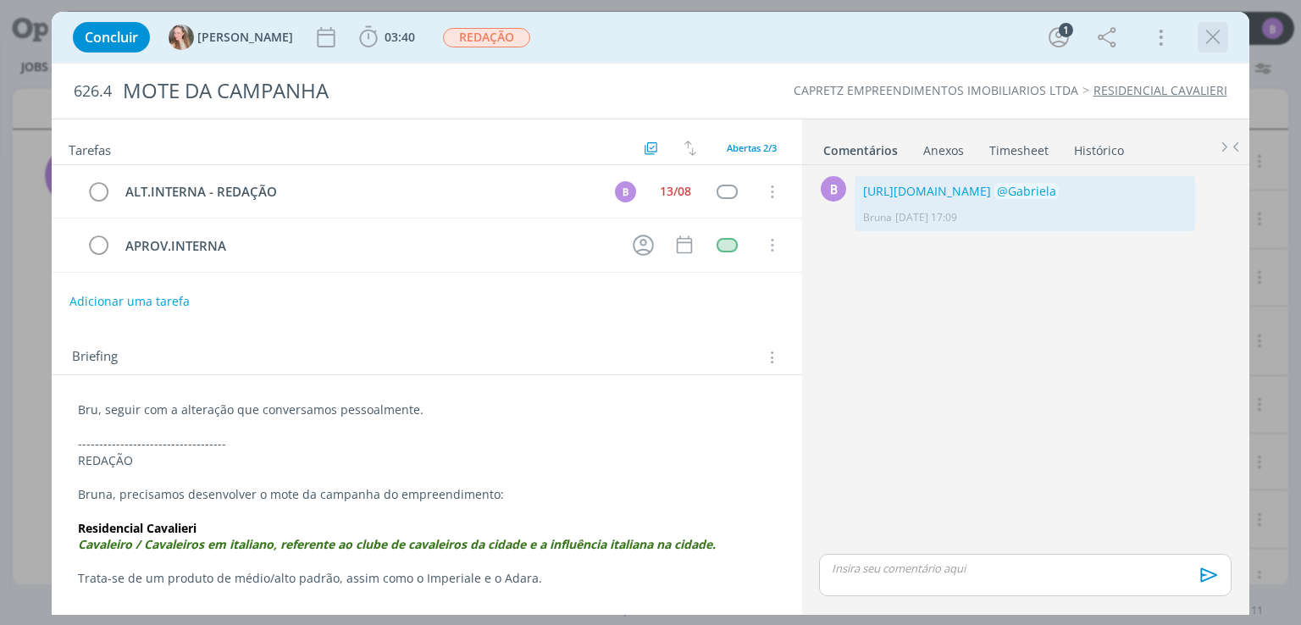
click at [1210, 31] on icon "dialog" at bounding box center [1212, 37] width 25 height 25
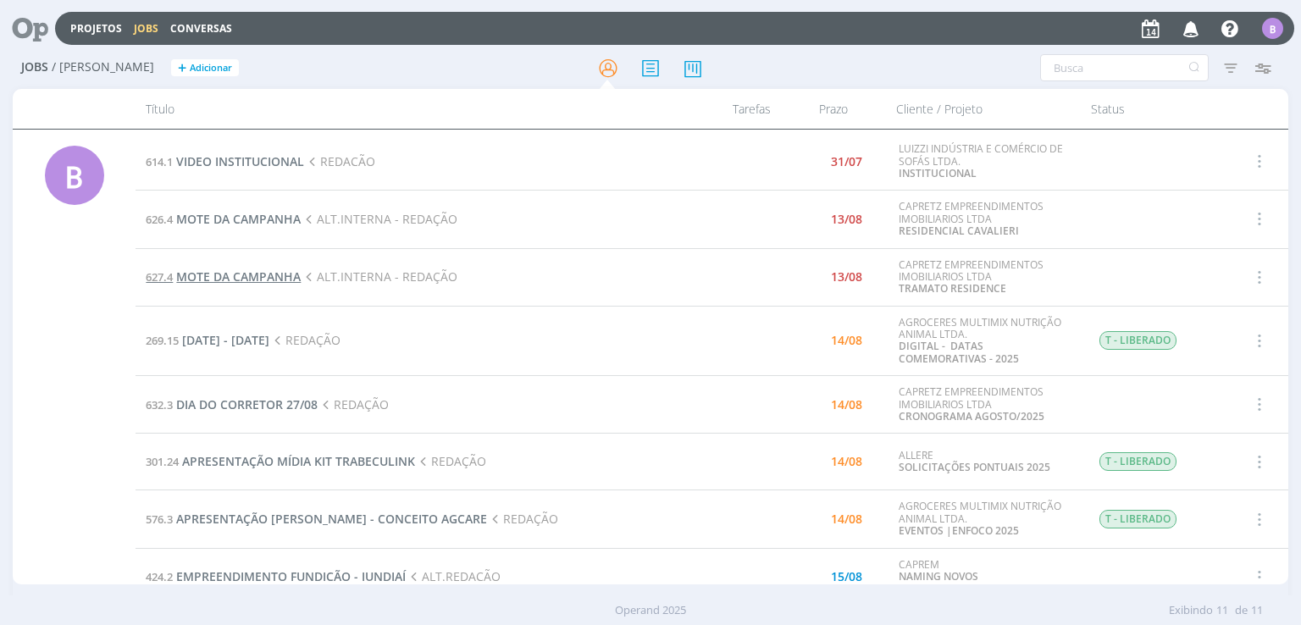
click at [224, 269] on span "MOTE DA CAMPANHA" at bounding box center [238, 277] width 125 height 16
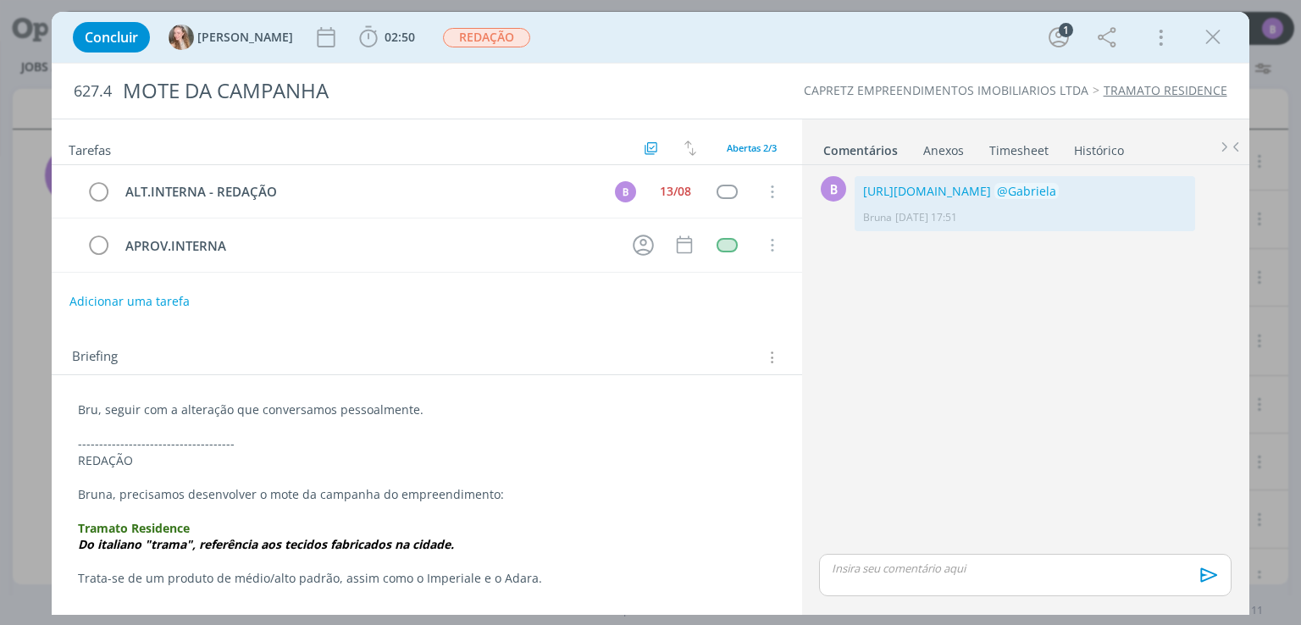
click at [1023, 147] on link "Timesheet" at bounding box center [1019, 147] width 61 height 25
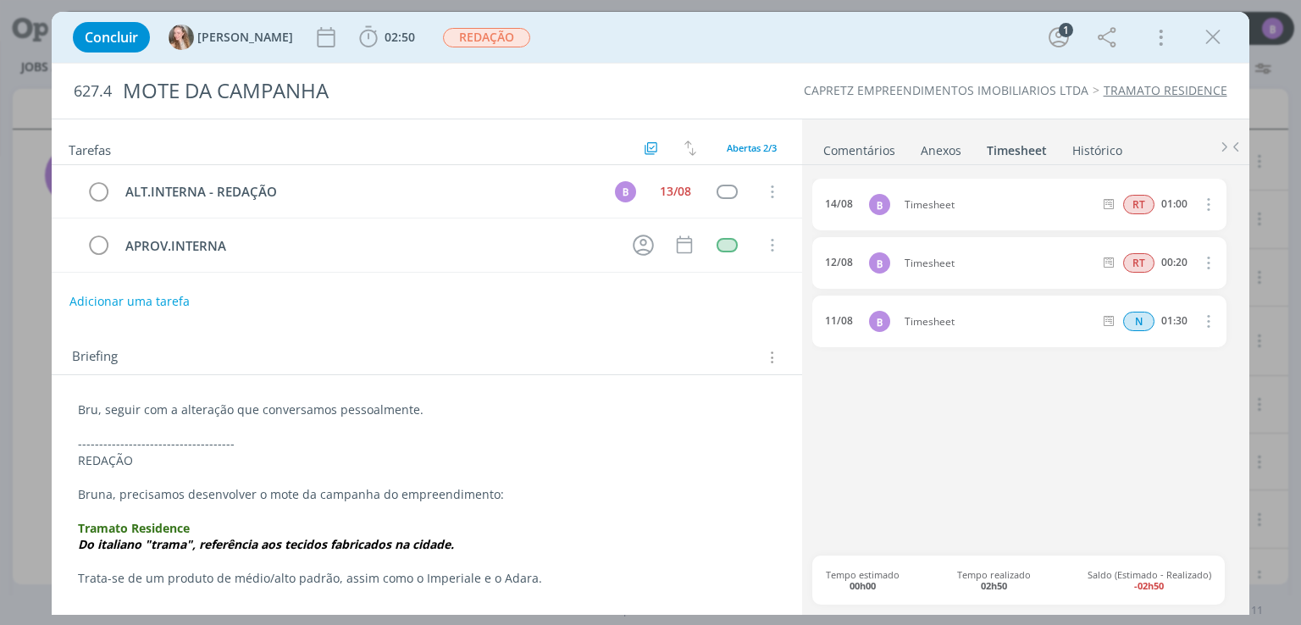
click at [849, 145] on link "Comentários" at bounding box center [860, 147] width 74 height 25
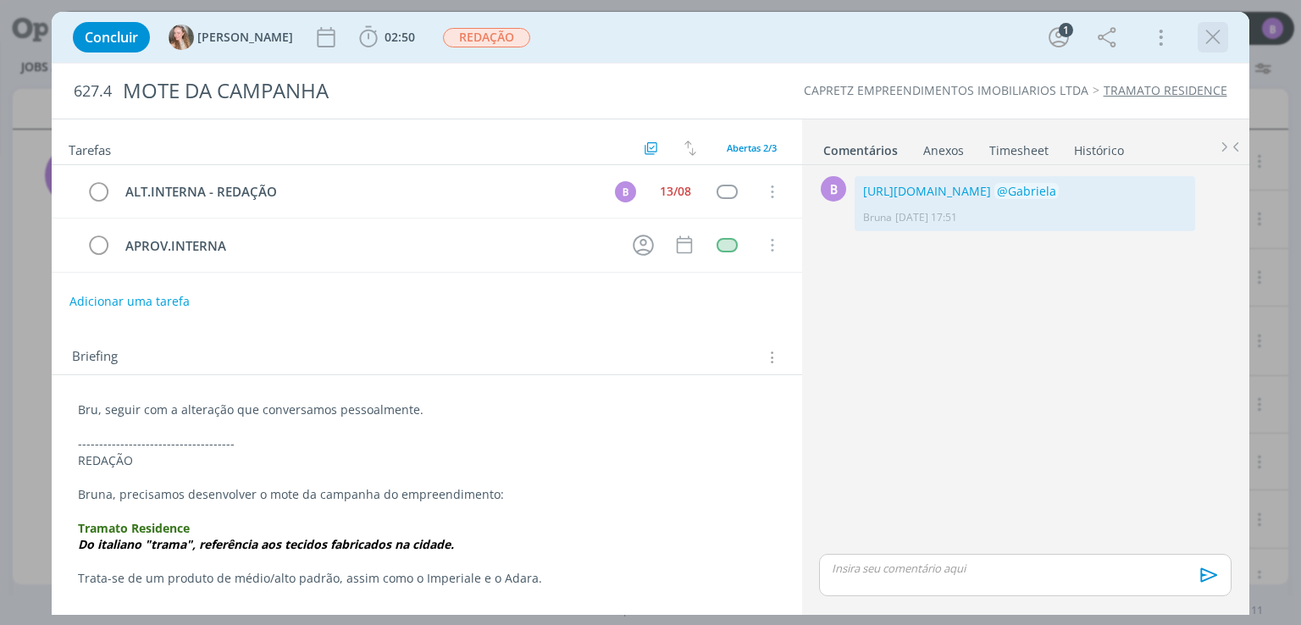
click at [1206, 42] on icon "dialog" at bounding box center [1212, 37] width 25 height 25
